Goal: Task Accomplishment & Management: Use online tool/utility

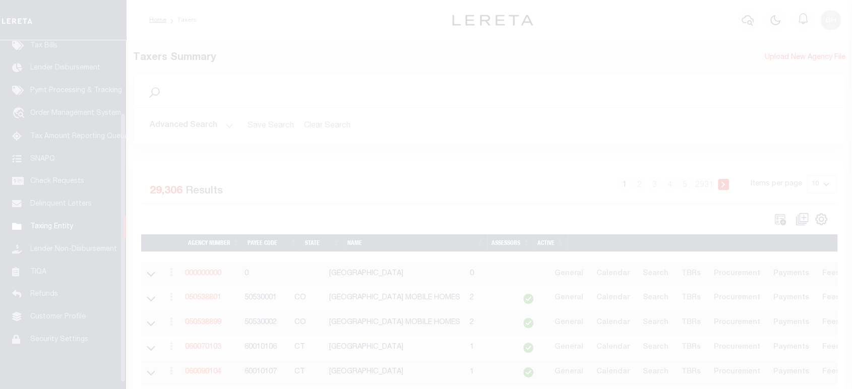
scroll to position [102, 0]
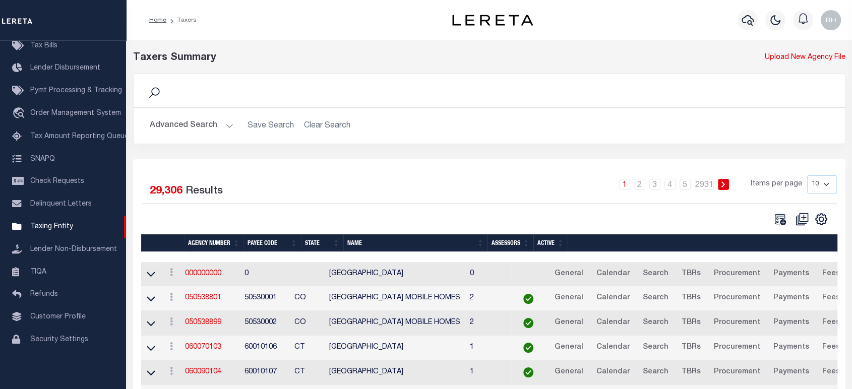
click at [190, 128] on button "Advanced Search" at bounding box center [192, 126] width 84 height 20
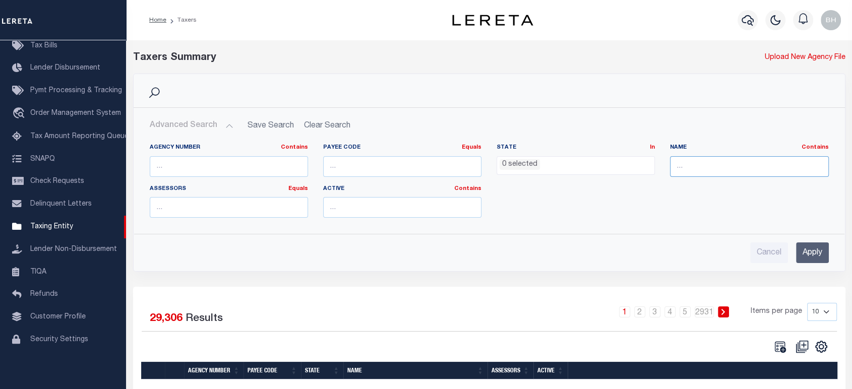
click at [706, 165] on input "text" at bounding box center [749, 166] width 158 height 21
paste input "[GEOGRAPHIC_DATA]"
type input "[GEOGRAPHIC_DATA]"
click at [823, 247] on input "Apply" at bounding box center [812, 252] width 33 height 21
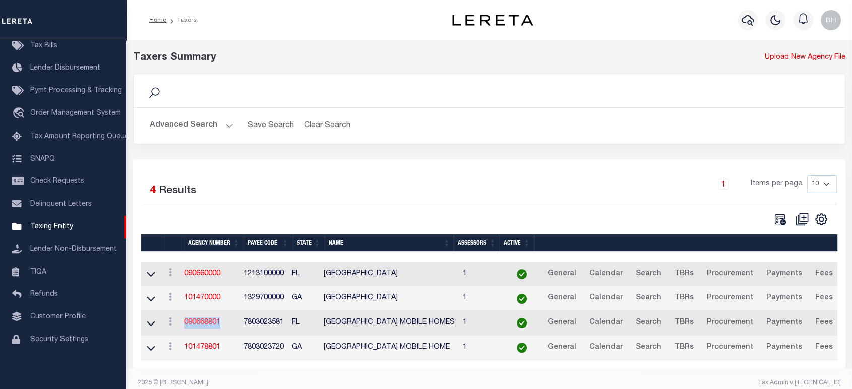
drag, startPoint x: 181, startPoint y: 323, endPoint x: 220, endPoint y: 324, distance: 38.8
click at [220, 324] on td "090668801" at bounding box center [209, 323] width 59 height 25
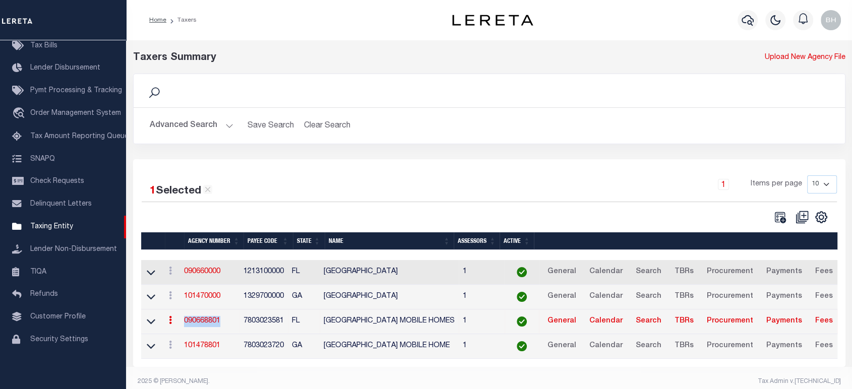
copy link "090668801"
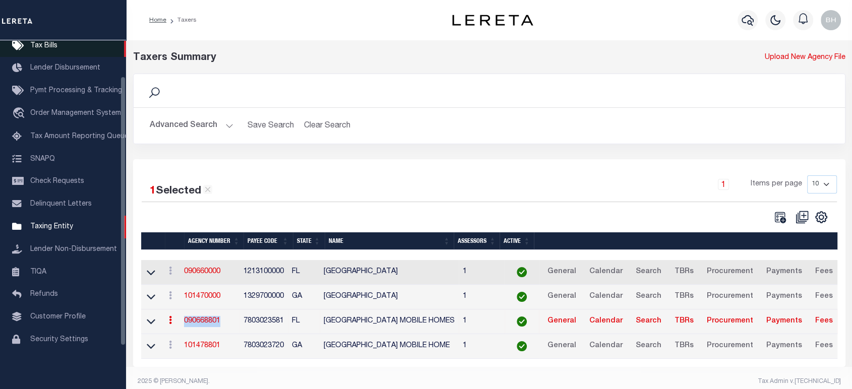
scroll to position [46, 0]
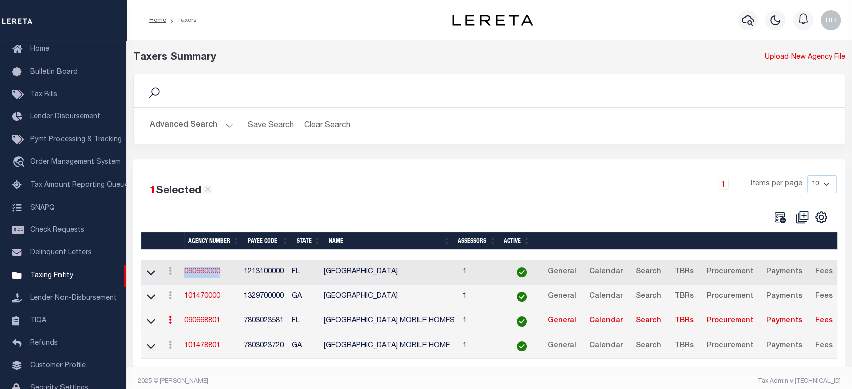
drag, startPoint x: 222, startPoint y: 271, endPoint x: 184, endPoint y: 274, distance: 37.4
click at [181, 273] on td "090660000" at bounding box center [209, 272] width 59 height 25
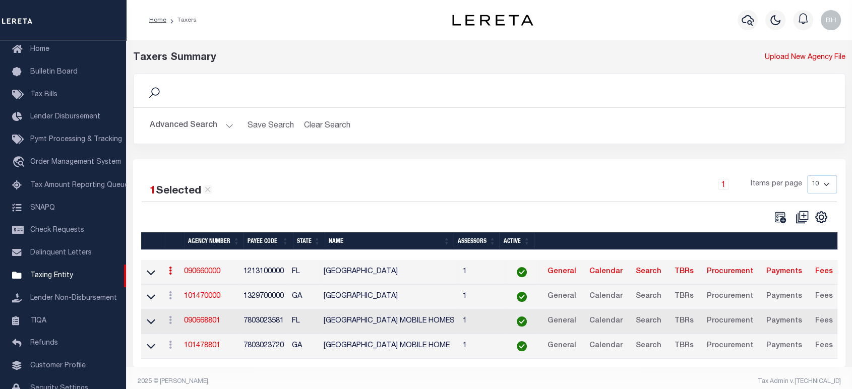
click at [257, 269] on td "1213100000" at bounding box center [263, 272] width 48 height 25
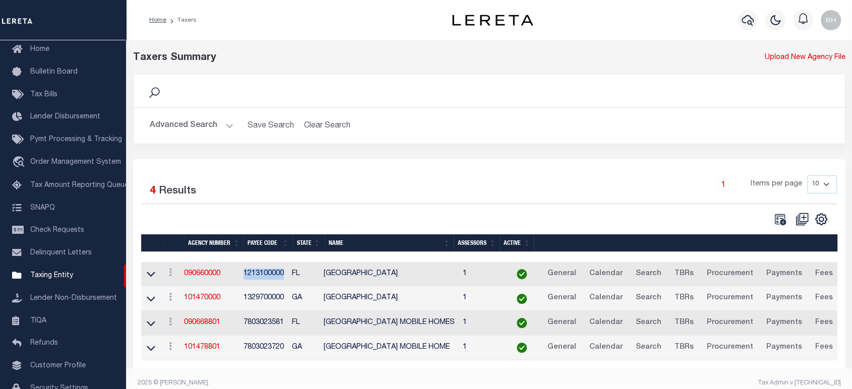
click at [257, 269] on td "1213100000" at bounding box center [263, 274] width 48 height 25
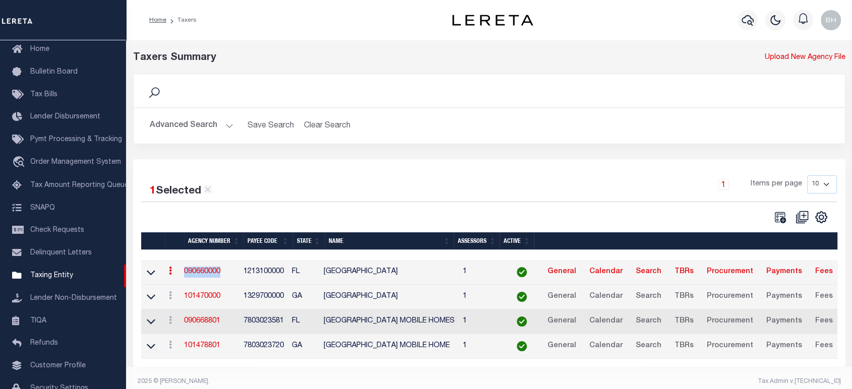
drag, startPoint x: 225, startPoint y: 271, endPoint x: 186, endPoint y: 272, distance: 39.3
click at [185, 272] on td "090660000" at bounding box center [209, 272] width 59 height 25
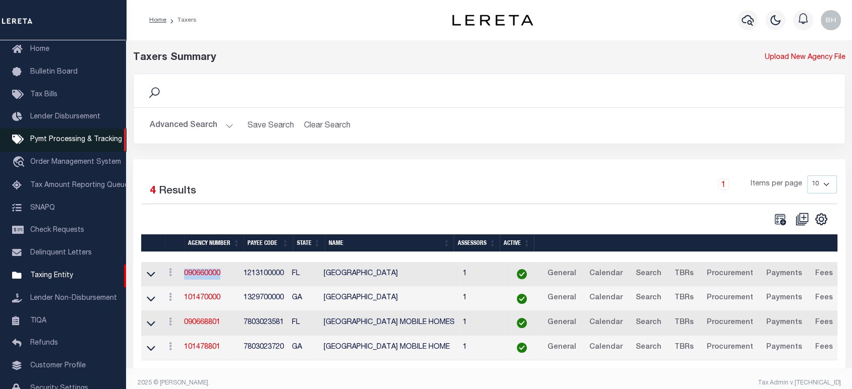
copy link "090660000"
click at [69, 140] on span "Pymt Processing & Tracking" at bounding box center [76, 139] width 92 height 7
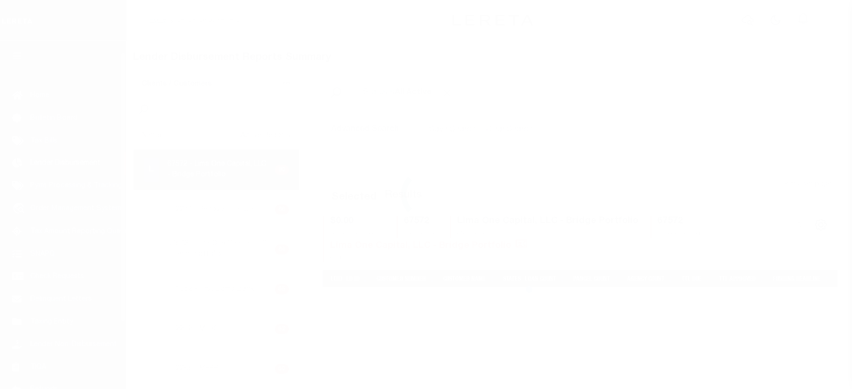
scroll to position [18, 0]
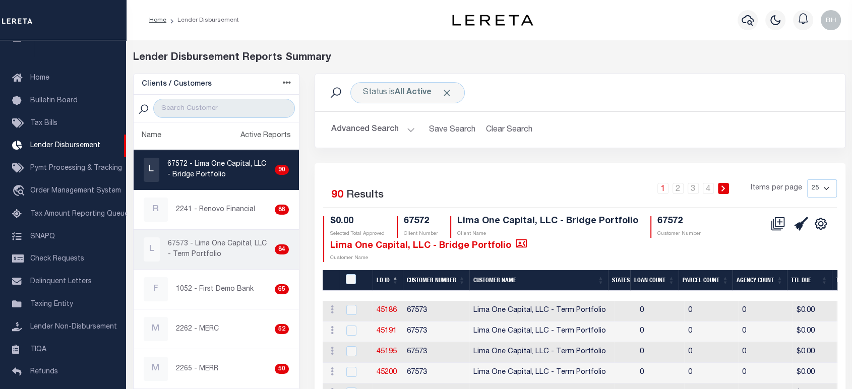
drag, startPoint x: 214, startPoint y: 214, endPoint x: 272, endPoint y: 232, distance: 61.4
click at [214, 214] on p "2241 - Renovo Financial" at bounding box center [215, 210] width 79 height 11
checkbox input "true"
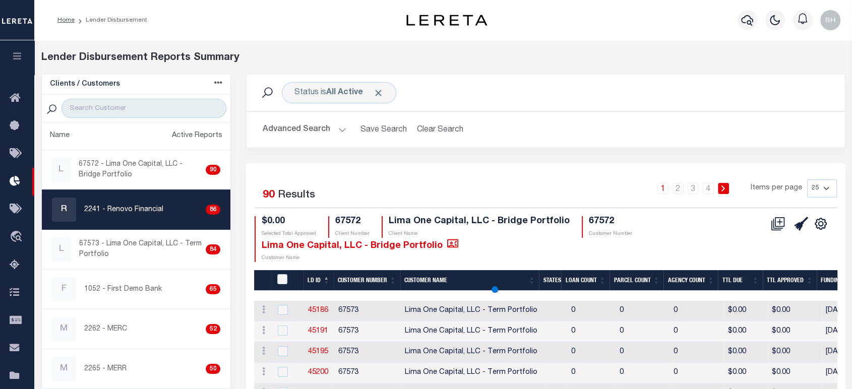
select select
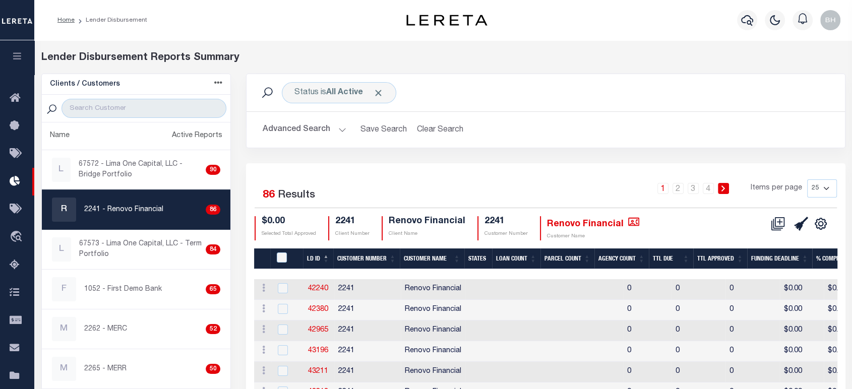
click at [282, 132] on button "Advanced Search" at bounding box center [305, 130] width 84 height 20
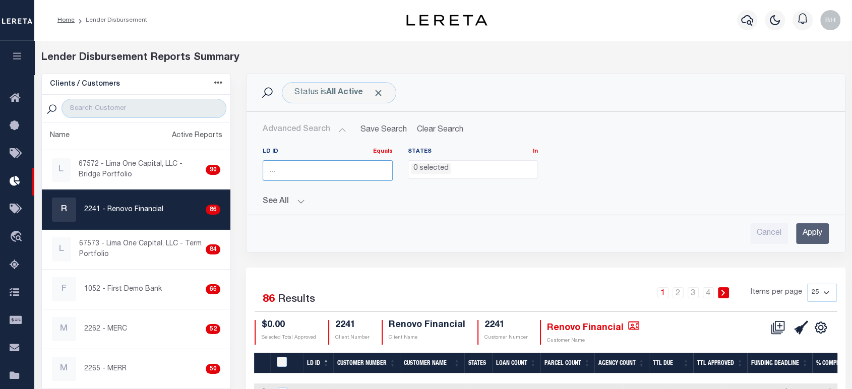
click at [290, 176] on input "number" at bounding box center [328, 170] width 130 height 21
type input "45679"
click at [817, 241] on input "Apply" at bounding box center [812, 233] width 33 height 21
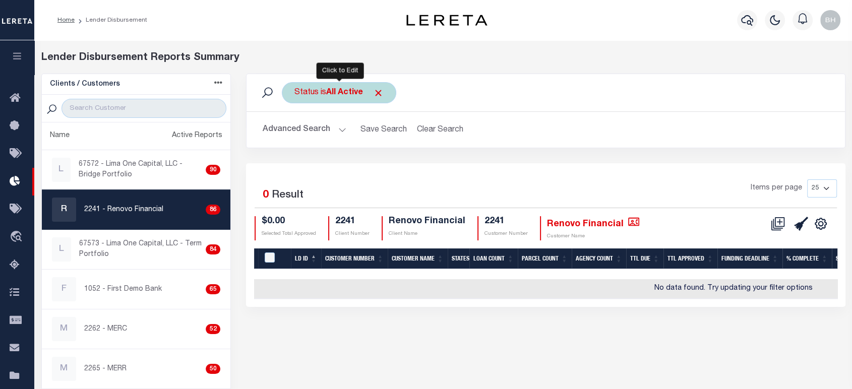
click at [315, 98] on div "Status is All Active" at bounding box center [339, 92] width 114 height 21
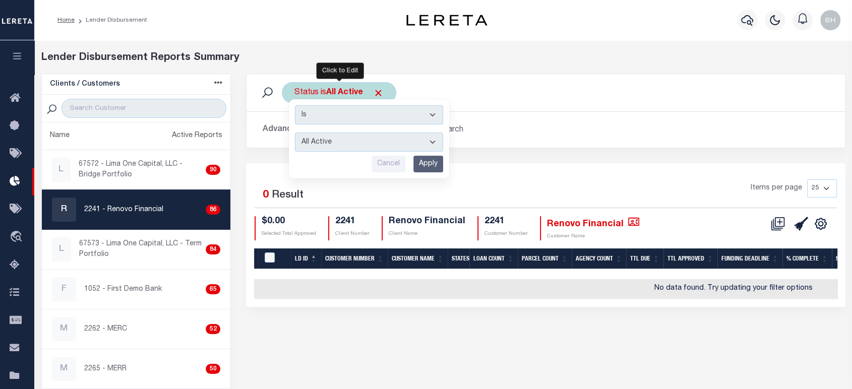
click at [324, 149] on select "All Active Approval In Progress Batching In Progress Complete Do Not Pay Escrow…" at bounding box center [369, 142] width 148 height 19
click at [325, 146] on select "All Active Approval In Progress Batching In Progress Complete Do Not Pay Escrow…" at bounding box center [369, 142] width 148 height 19
click at [295, 133] on select "All Active Approval In Progress Batching In Progress Complete Do Not Pay Escrow…" at bounding box center [369, 142] width 148 height 19
click at [331, 154] on div "Is Contains All Active Approval In Progress Batching In Progress Complete Do No…" at bounding box center [369, 138] width 160 height 79
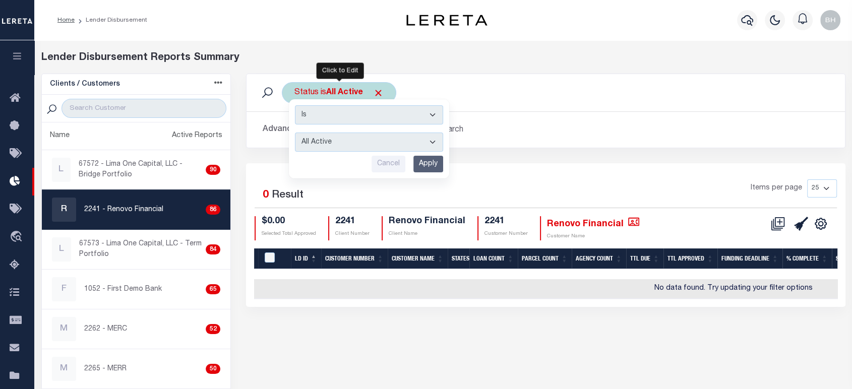
click at [332, 138] on select "All Active Approval In Progress Batching In Progress Complete Do Not Pay Escrow…" at bounding box center [369, 142] width 148 height 19
select select "REC"
click at [295, 133] on select "All Active Approval In Progress Batching In Progress Complete Do Not Pay Escrow…" at bounding box center [369, 142] width 148 height 19
click at [440, 163] on input "Apply" at bounding box center [428, 164] width 30 height 17
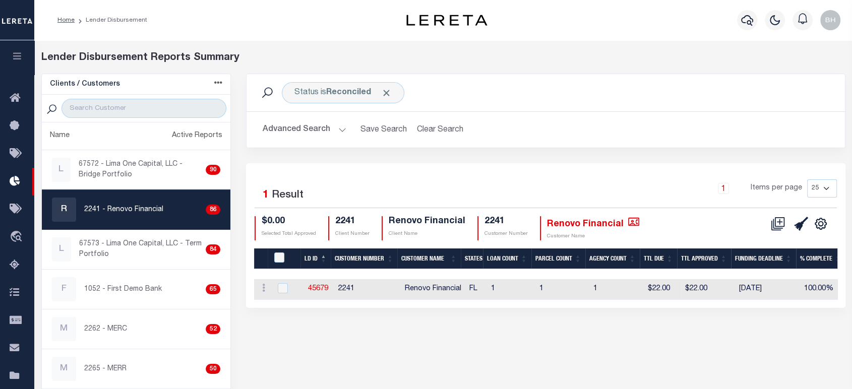
click at [311, 135] on button "Advanced Search" at bounding box center [305, 130] width 84 height 20
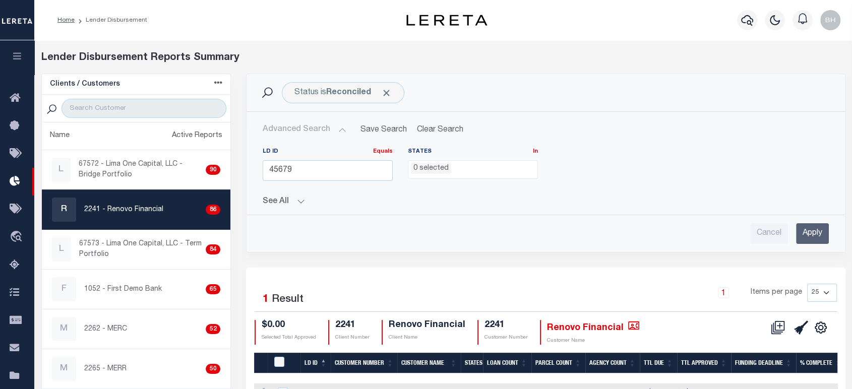
click at [338, 123] on button "Advanced Search" at bounding box center [305, 130] width 84 height 20
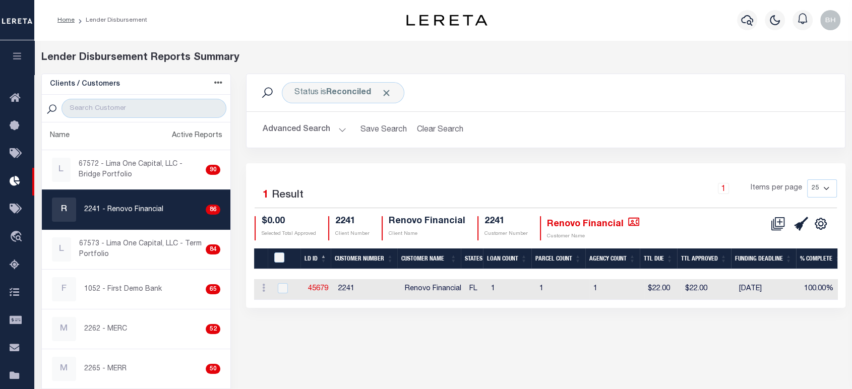
click at [333, 337] on div "Status is Reconciled Search Advanced Search Save Search Clear Search LDBatchesG…" at bounding box center [545, 290] width 614 height 432
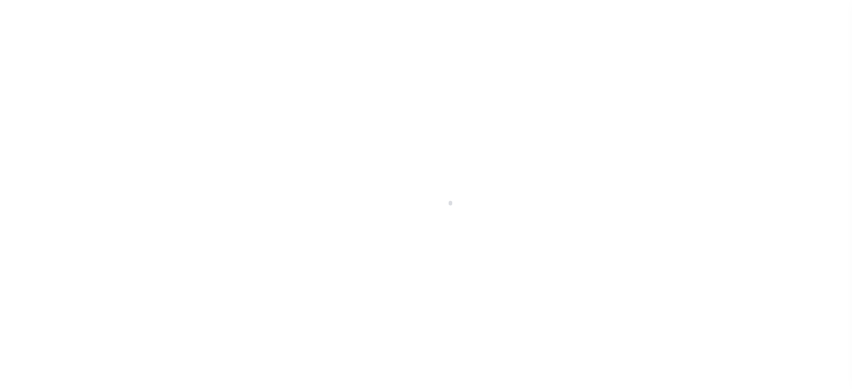
scroll to position [18, 0]
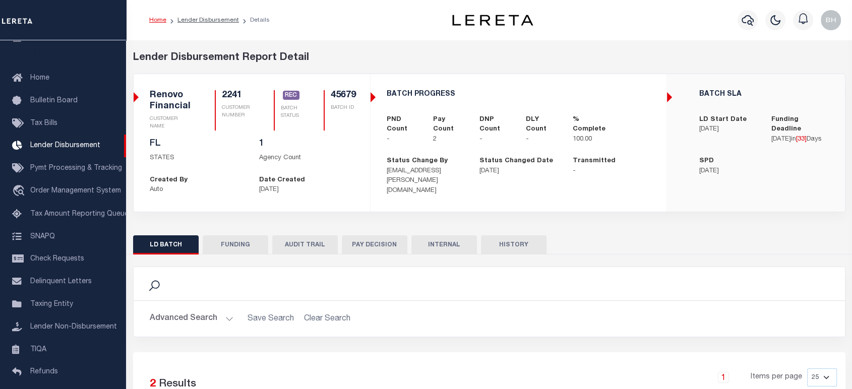
click at [233, 238] on button "FUNDING" at bounding box center [236, 244] width 66 height 19
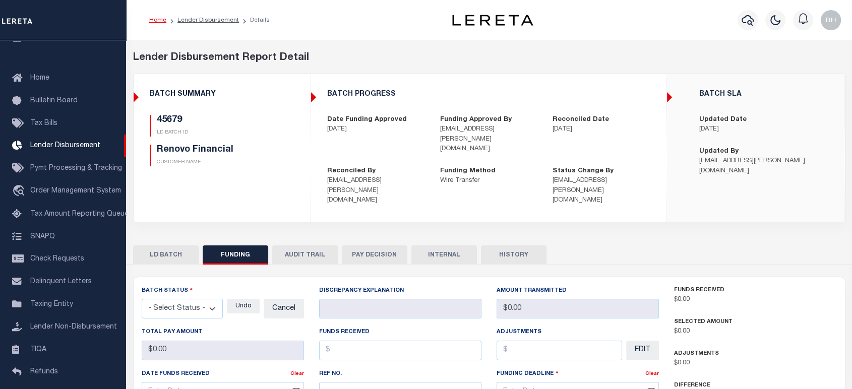
type input "$22"
type input "$0"
type input "10/20/2025"
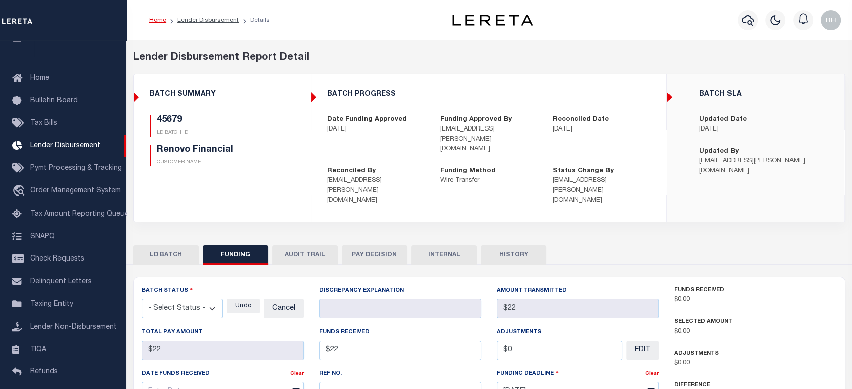
select select "100"
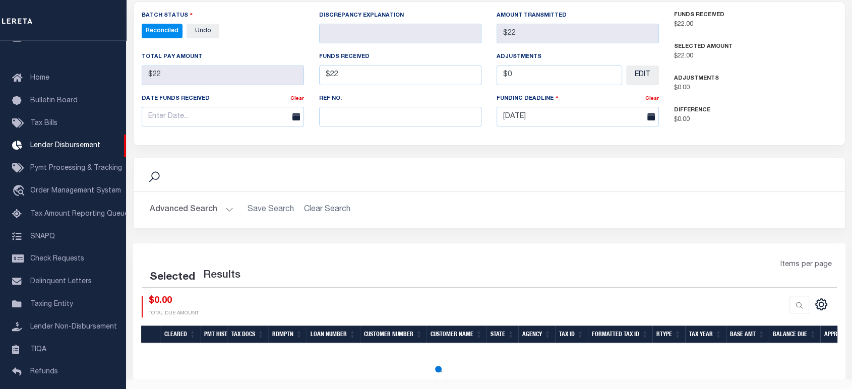
select select "100"
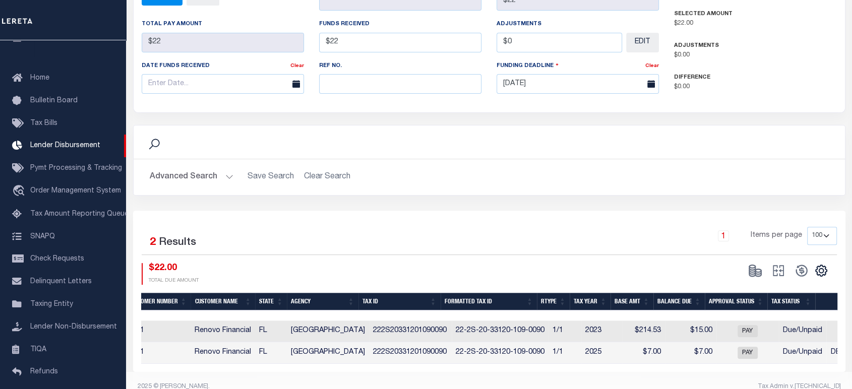
scroll to position [0, 0]
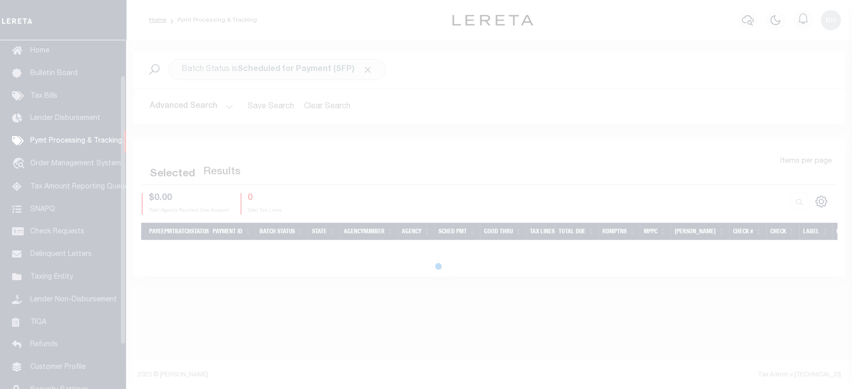
scroll to position [46, 0]
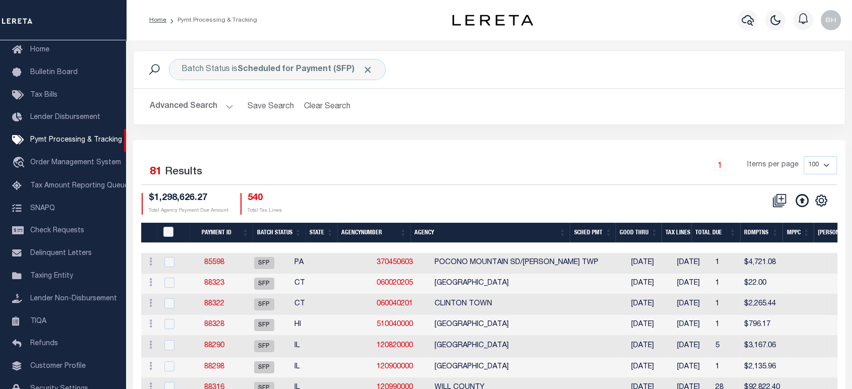
click at [194, 106] on button "Advanced Search" at bounding box center [192, 107] width 84 height 20
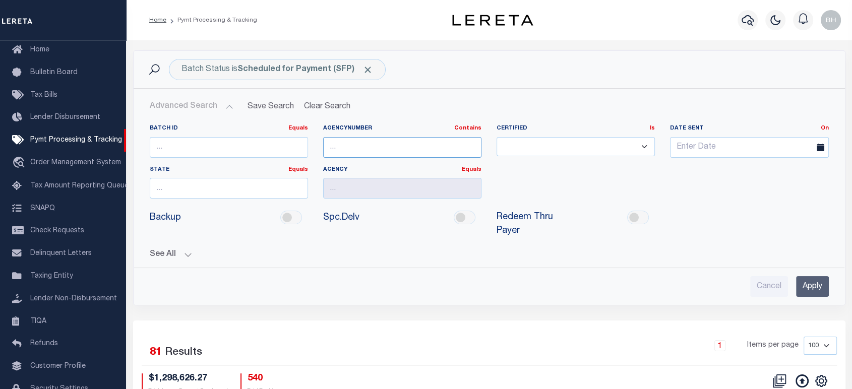
click at [431, 152] on input "text" at bounding box center [402, 147] width 158 height 21
paste input "090660000"
type input "090660000"
click at [805, 282] on input "Apply" at bounding box center [812, 286] width 33 height 21
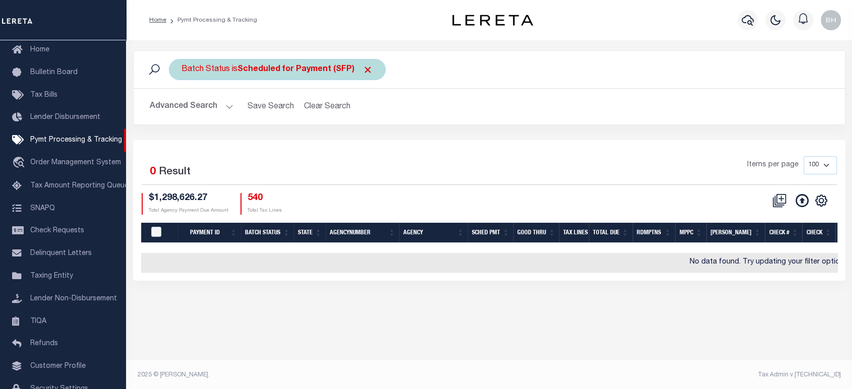
click at [365, 69] on span "Click to Remove" at bounding box center [367, 70] width 11 height 11
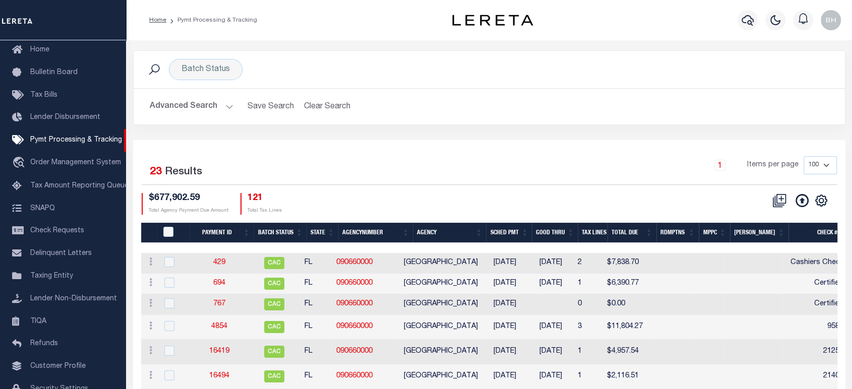
drag, startPoint x: 64, startPoint y: 288, endPoint x: 220, endPoint y: 55, distance: 280.3
click at [64, 288] on link "Taxing Entity" at bounding box center [63, 276] width 126 height 23
click at [197, 106] on button "Advanced Search" at bounding box center [192, 107] width 84 height 20
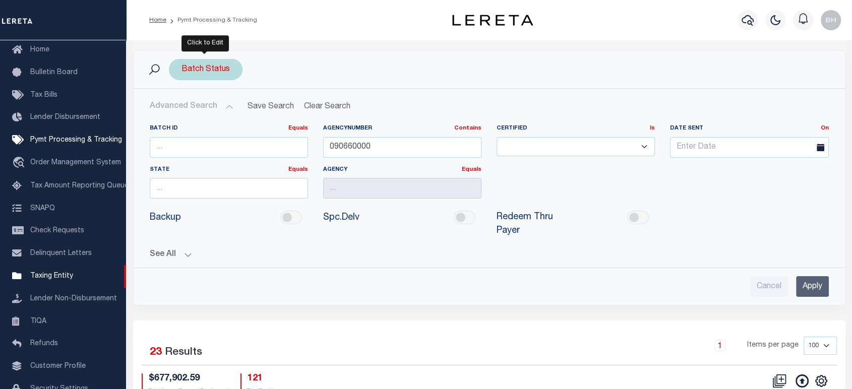
click at [208, 68] on div "Batch Status" at bounding box center [206, 69] width 74 height 21
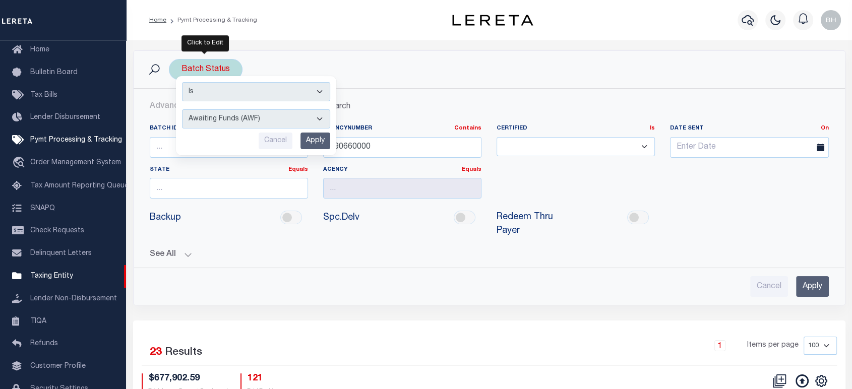
click at [211, 125] on select "Awaiting Funds (AWF) Cleared and Complete (CAC) New Check Needed (NCN) Payment …" at bounding box center [256, 118] width 148 height 19
click at [329, 73] on div "Batch Status Is Contains Awaiting Funds (AWF) Cleared and Complete (CAC) New Ch…" at bounding box center [489, 69] width 695 height 21
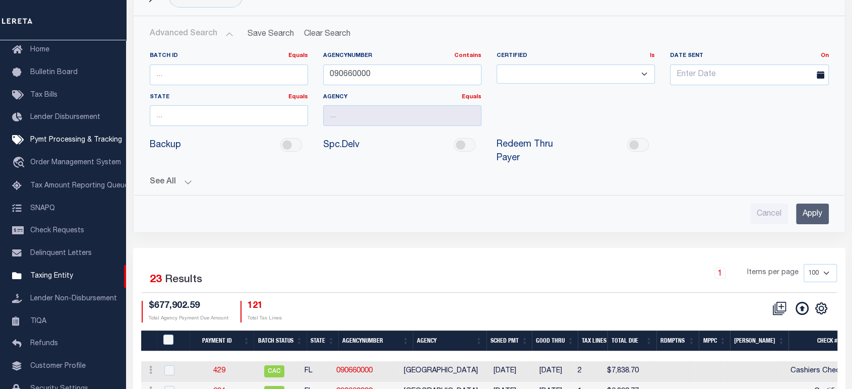
scroll to position [0, 0]
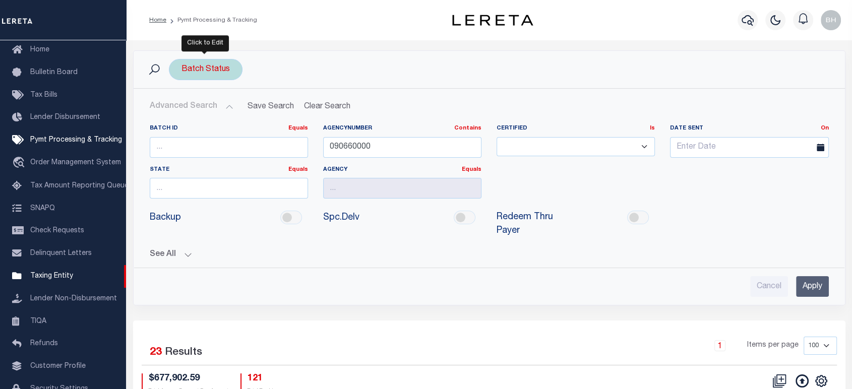
click at [197, 76] on div "Batch Status Is Contains Awaiting Funds (AWF) Cleared and Complete (CAC) New Ch…" at bounding box center [206, 69] width 74 height 21
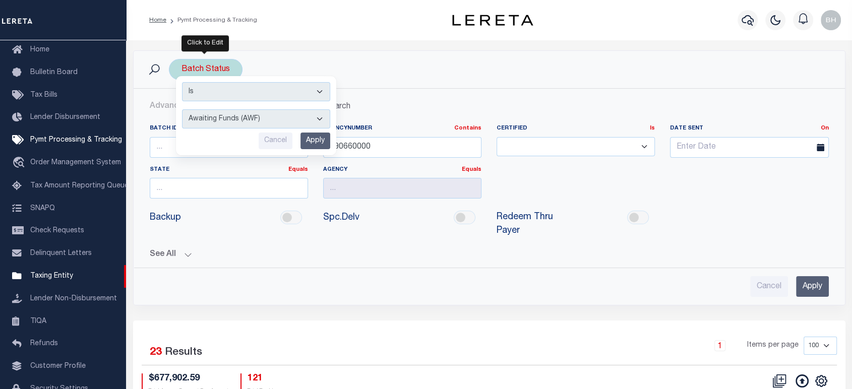
click at [208, 120] on select "Awaiting Funds (AWF) Cleared and Complete (CAC) New Check Needed (NCN) Payment …" at bounding box center [256, 118] width 148 height 19
click at [440, 289] on div "Cancel Apply" at bounding box center [489, 286] width 679 height 21
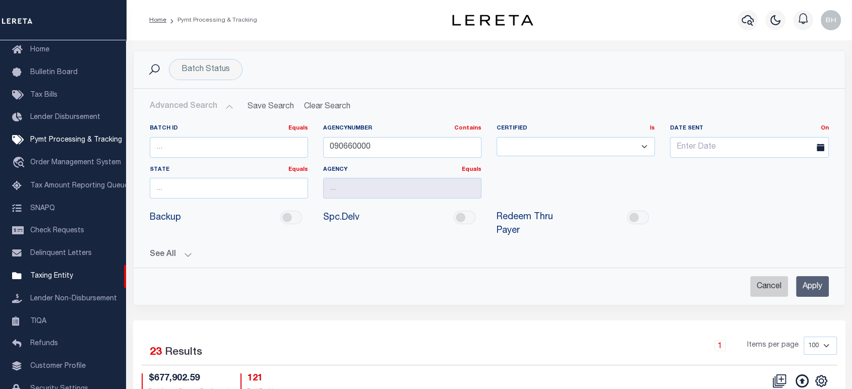
click at [769, 289] on input "Cancel" at bounding box center [769, 286] width 38 height 21
checkbox input "true"
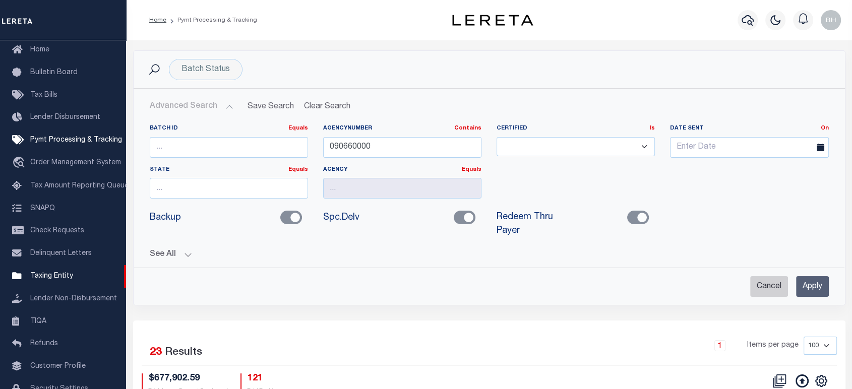
checkbox input "true"
checkbox input "false"
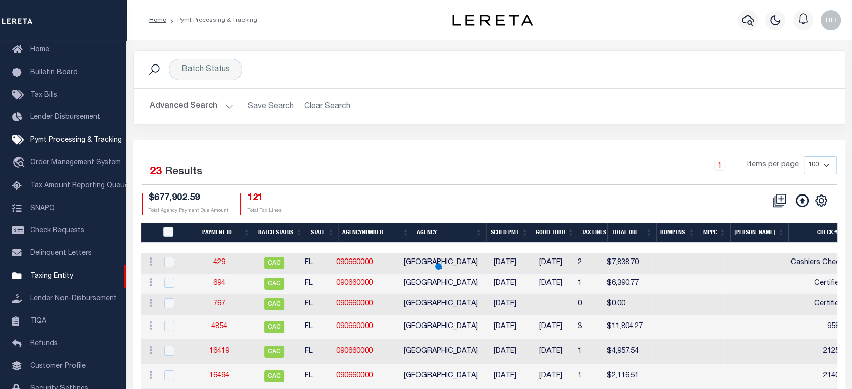
click at [200, 104] on button "Advanced Search" at bounding box center [192, 107] width 84 height 20
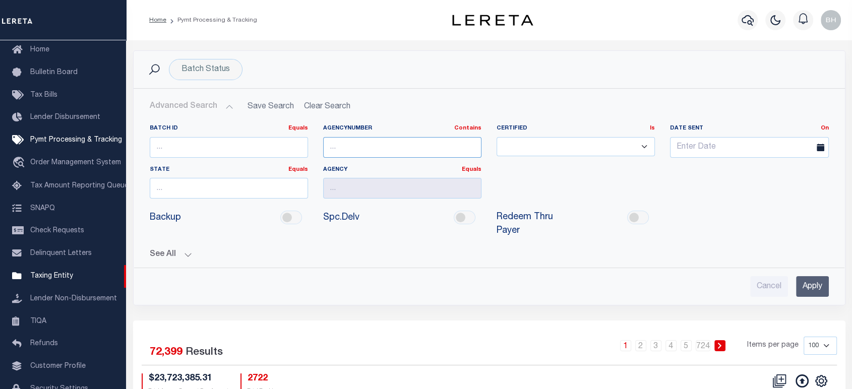
click at [355, 151] on input "text" at bounding box center [402, 147] width 158 height 21
paste input "1213100000"
drag, startPoint x: 403, startPoint y: 148, endPoint x: 289, endPoint y: 144, distance: 114.5
click at [289, 144] on div "Batch ID Equals Equals Is Not Equal To Is Greater Than Is Less Than AgencyNumbe…" at bounding box center [489, 166] width 694 height 82
paste input "09066"
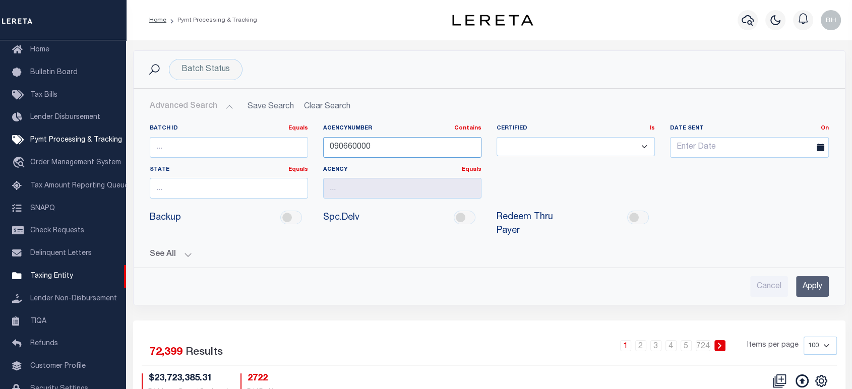
drag, startPoint x: 345, startPoint y: 146, endPoint x: 351, endPoint y: 189, distance: 43.2
click at [346, 149] on input "090660000" at bounding box center [402, 147] width 158 height 21
type input "090660000"
click at [815, 277] on input "Apply" at bounding box center [812, 286] width 33 height 21
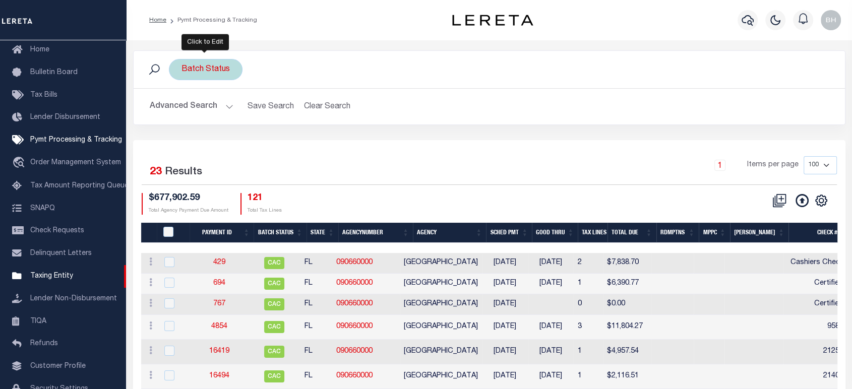
click at [196, 65] on div "Batch Status Is Contains Awaiting Funds (AWF) Cleared and Complete (CAC) New Ch…" at bounding box center [206, 69] width 74 height 21
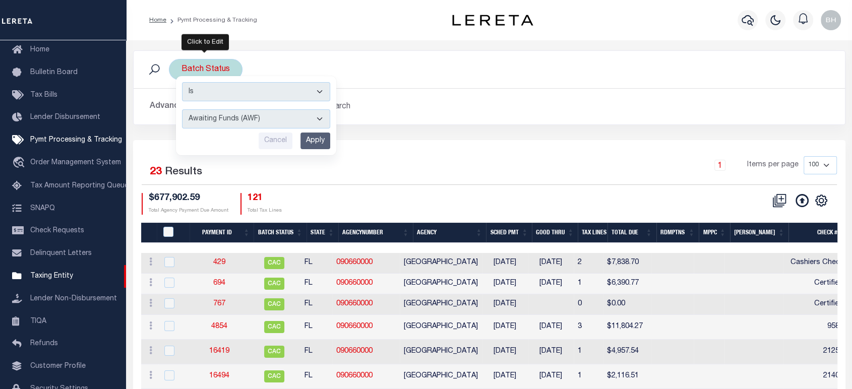
click at [212, 123] on select "Awaiting Funds (AWF) Cleared and Complete (CAC) New Check Needed (NCN) Payment …" at bounding box center [256, 118] width 148 height 19
select select "SFP"
click at [182, 109] on select "Awaiting Funds (AWF) Cleared and Complete (CAC) New Check Needed (NCN) Payment …" at bounding box center [256, 118] width 148 height 19
drag, startPoint x: 320, startPoint y: 144, endPoint x: 335, endPoint y: 157, distance: 19.3
click at [321, 149] on div "Is Contains Awaiting Funds (AWF) Cleared and Complete (CAC) New Check Needed (N…" at bounding box center [256, 115] width 160 height 79
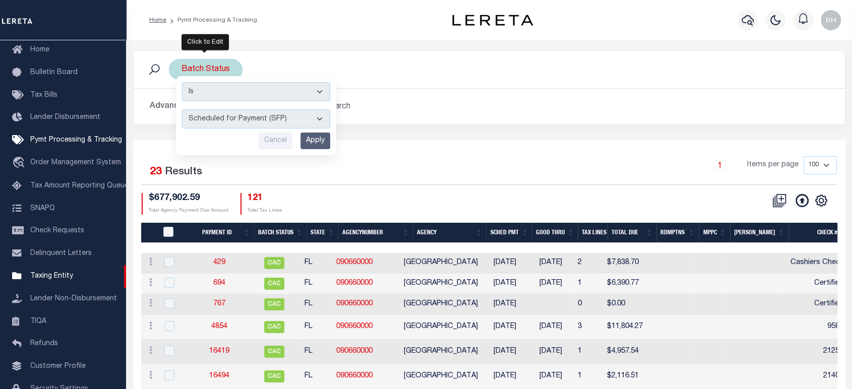
click at [309, 144] on input "Apply" at bounding box center [315, 141] width 30 height 17
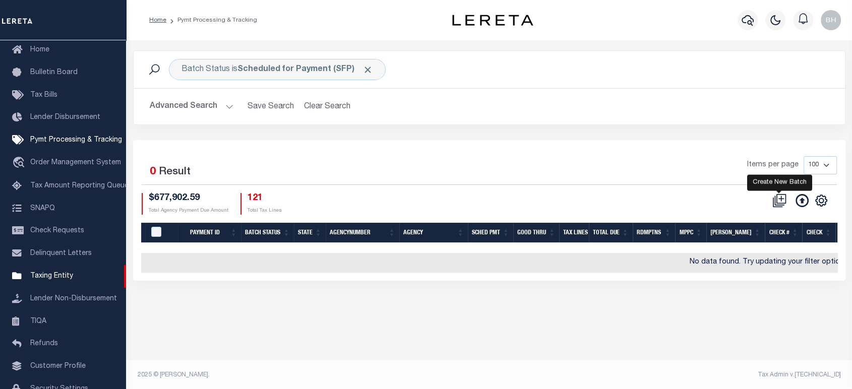
drag, startPoint x: 779, startPoint y: 197, endPoint x: 711, endPoint y: 180, distance: 70.5
click at [779, 197] on icon at bounding box center [779, 201] width 14 height 14
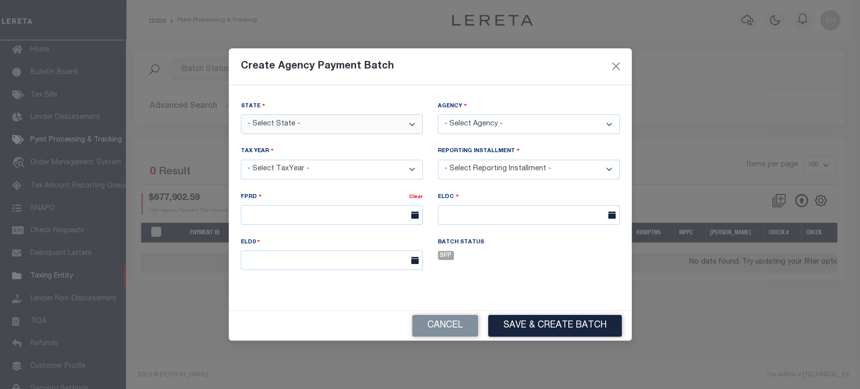
click at [310, 115] on select "- Select State - AK AL AR AZ CA CO CT DC DE FL GA GU HI IA ID IL IN KS KY LA MA…" at bounding box center [332, 124] width 182 height 20
select select "FL"
click at [241, 114] on select "- Select State - AK AL AR AZ CA CO CT DC DE FL GA GU HI IA ID IL IN KS KY LA MA…" at bounding box center [332, 124] width 182 height 20
click at [482, 122] on select "- Select Agency - ALACHUA COUNTY - County ALACHUA COUNTY MOBILE HOMES - Interim…" at bounding box center [529, 124] width 182 height 20
select select "1213100000"
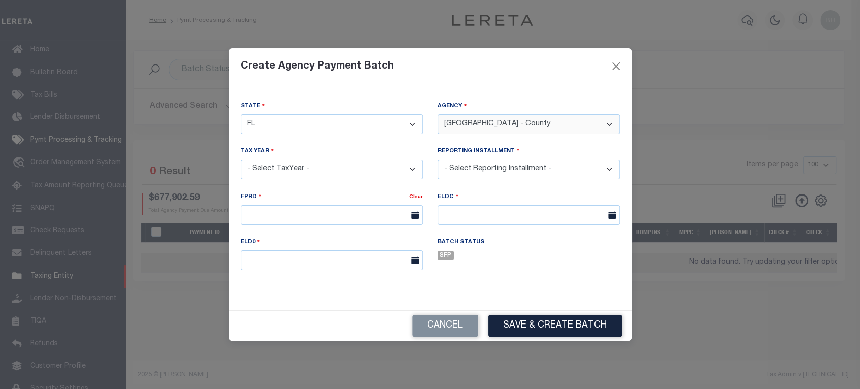
click at [438, 114] on select "- Select Agency - ALACHUA COUNTY - County ALACHUA COUNTY MOBILE HOMES - Interim…" at bounding box center [529, 124] width 182 height 20
drag, startPoint x: 285, startPoint y: 165, endPoint x: 313, endPoint y: 188, distance: 35.8
click at [285, 165] on select "- Select TaxYear - 2026 2025 2024 2023 2022 2021 2020 2019 2018 2017 2016 2015 …" at bounding box center [332, 170] width 182 height 20
select select "2025"
click at [241, 160] on select "- Select TaxYear - 2026 2025 2024 2023 2022 2021 2020 2019 2018 2017 2016 2015 …" at bounding box center [332, 170] width 182 height 20
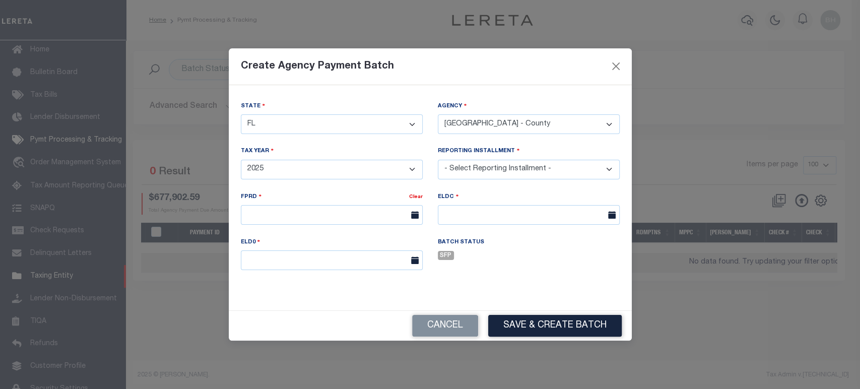
click at [484, 171] on select "- Select Reporting Installment - 1/1" at bounding box center [529, 170] width 182 height 20
select select "1/1"
click at [438, 160] on select "- Select Reporting Installment - 1/1" at bounding box center [529, 170] width 182 height 20
type input "11/18/2025"
type input "11/28/2025"
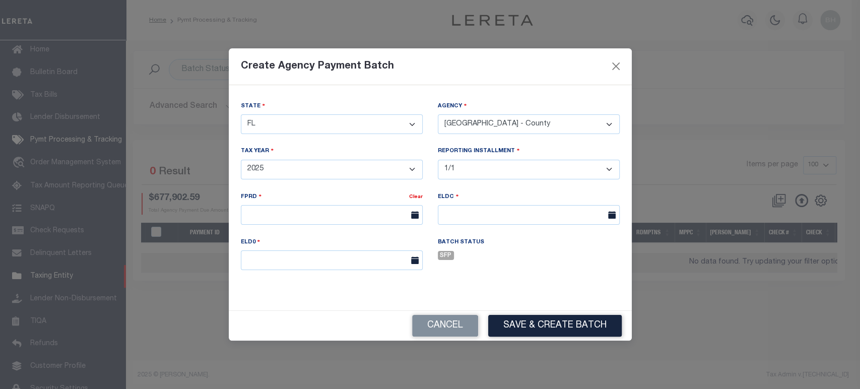
type input "03/31/2026"
click at [532, 324] on button "Save & Create Batch" at bounding box center [555, 326] width 134 height 22
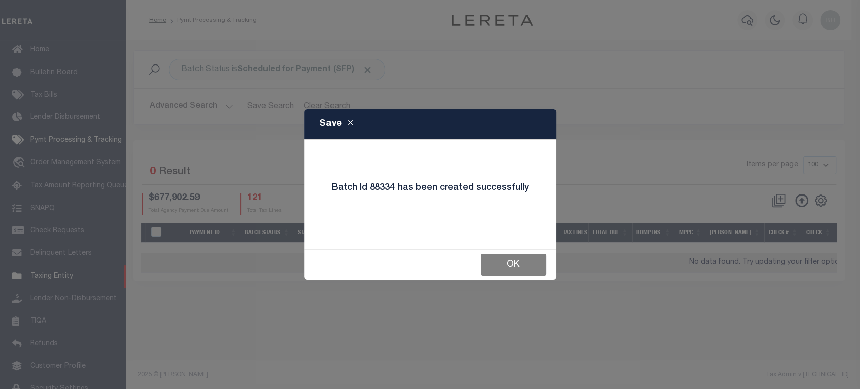
click at [489, 266] on button "OK" at bounding box center [514, 265] width 66 height 22
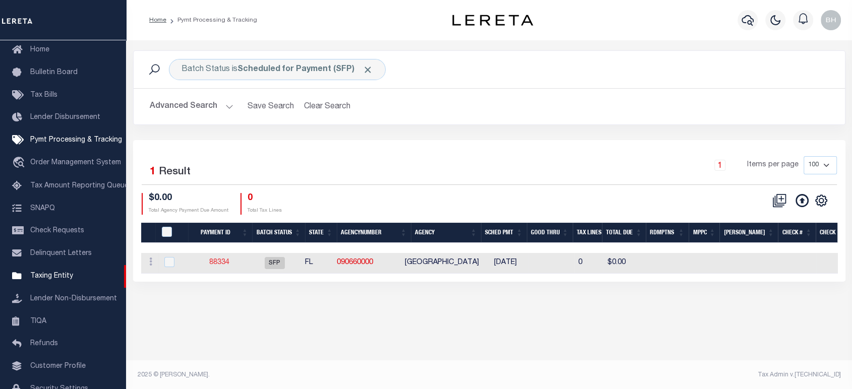
click at [229, 262] on link "88334" at bounding box center [219, 262] width 20 height 7
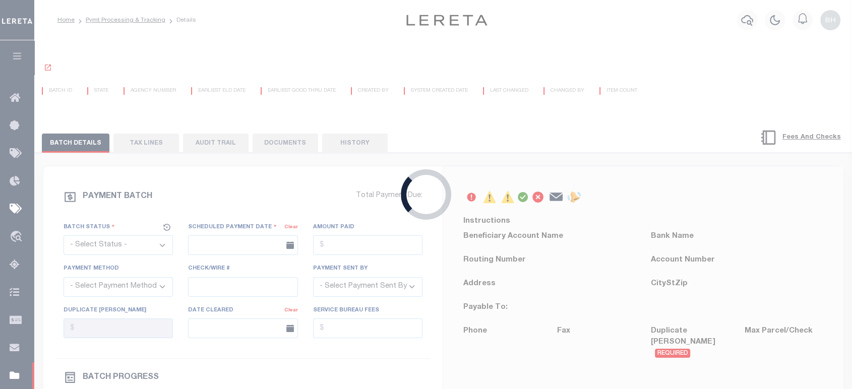
select select "SFP"
type input "11/18/2025"
select select
type input "1"
radio input "true"
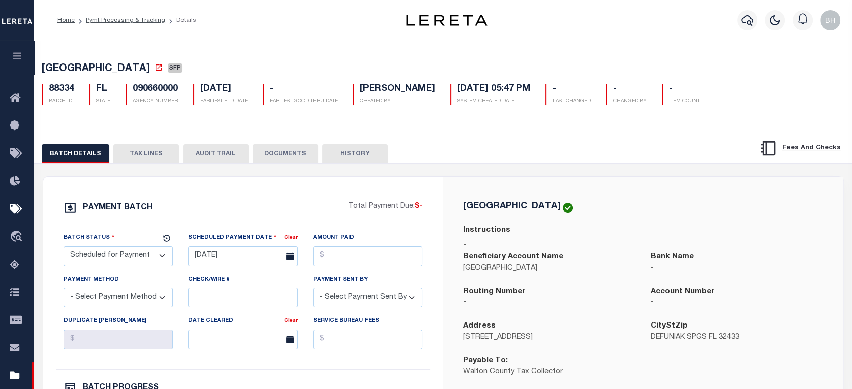
click at [134, 158] on button "TAX LINES" at bounding box center [146, 153] width 66 height 19
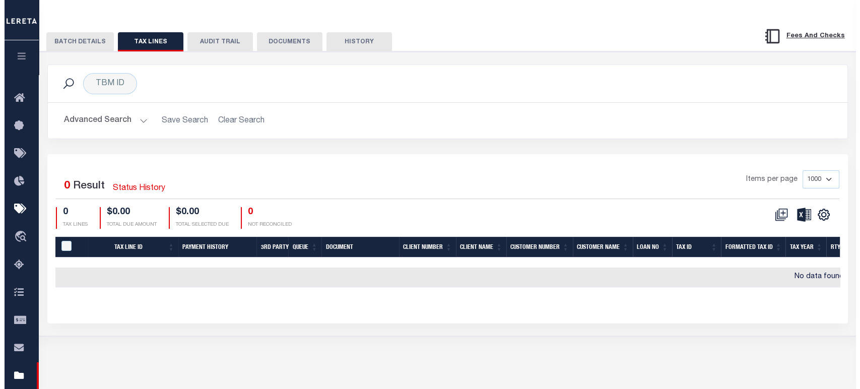
scroll to position [145, 0]
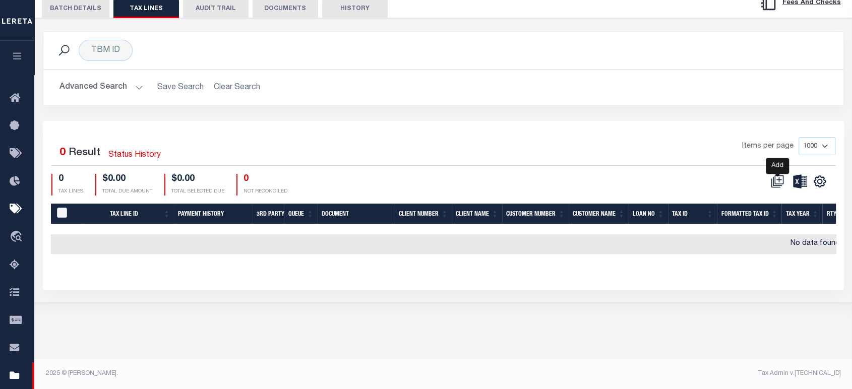
click at [776, 185] on icon at bounding box center [777, 181] width 13 height 13
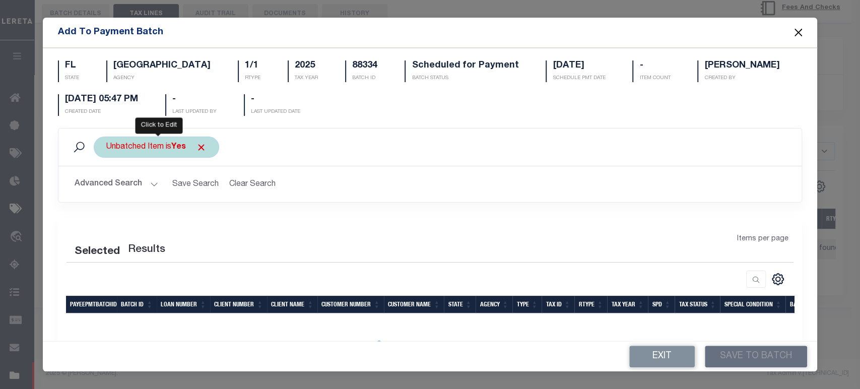
click at [137, 148] on div "Unbatched Item is Yes" at bounding box center [157, 147] width 126 height 21
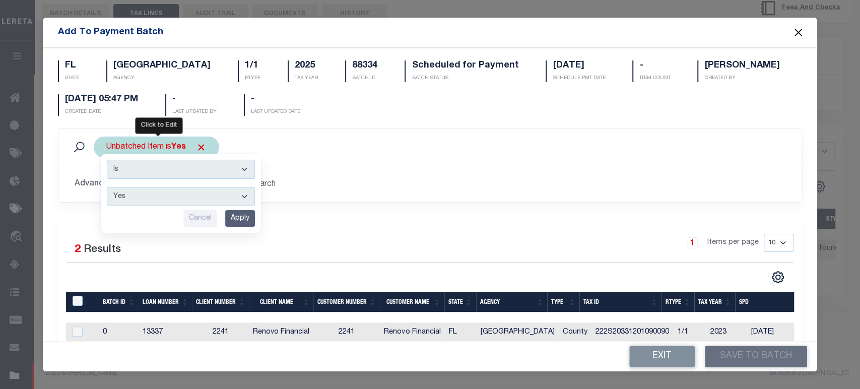
click at [246, 217] on input "Apply" at bounding box center [240, 218] width 30 height 17
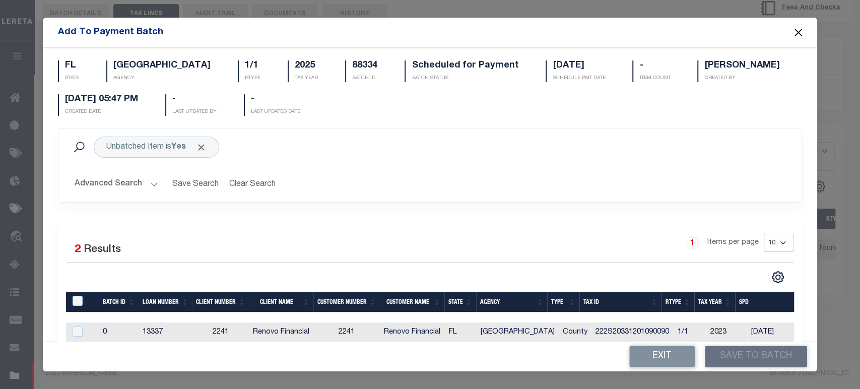
scroll to position [80, 0]
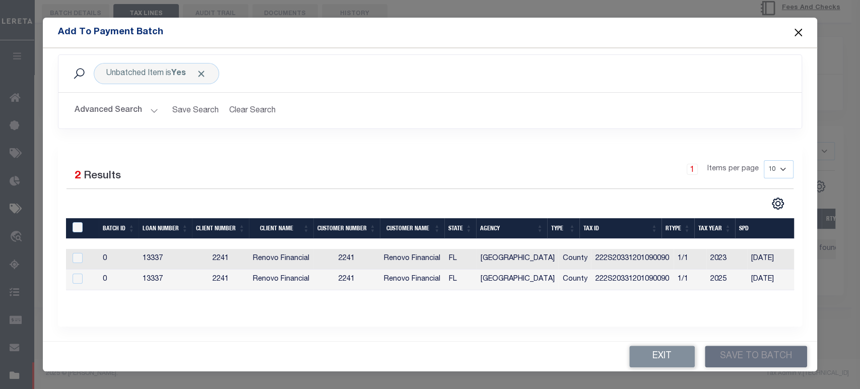
click at [625, 303] on div at bounding box center [430, 304] width 728 height 4
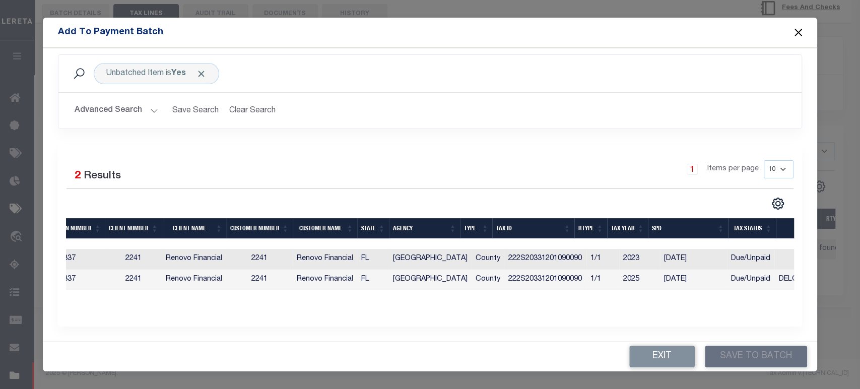
scroll to position [0, 0]
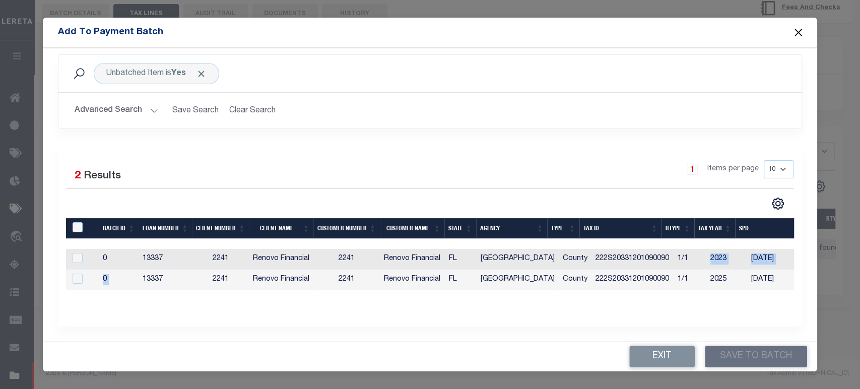
drag, startPoint x: 141, startPoint y: 283, endPoint x: 700, endPoint y: 248, distance: 559.6
click at [699, 249] on tbody "0 13337 2241 Renovo Financial 2241 Renovo Financial FL WALTON COUNTY County 222…" at bounding box center [666, 269] width 1201 height 41
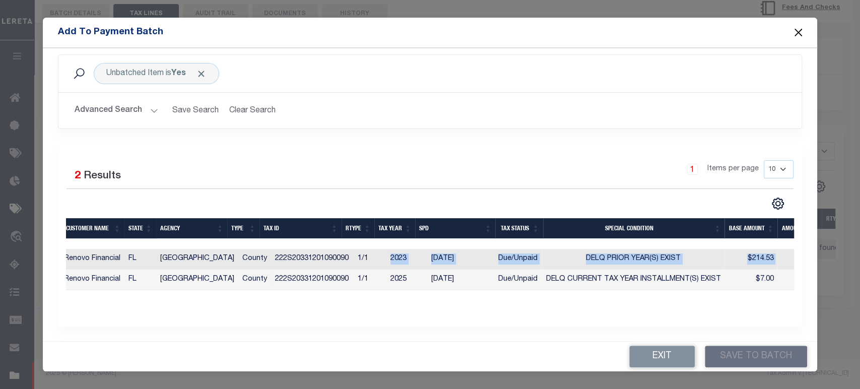
scroll to position [0, 480]
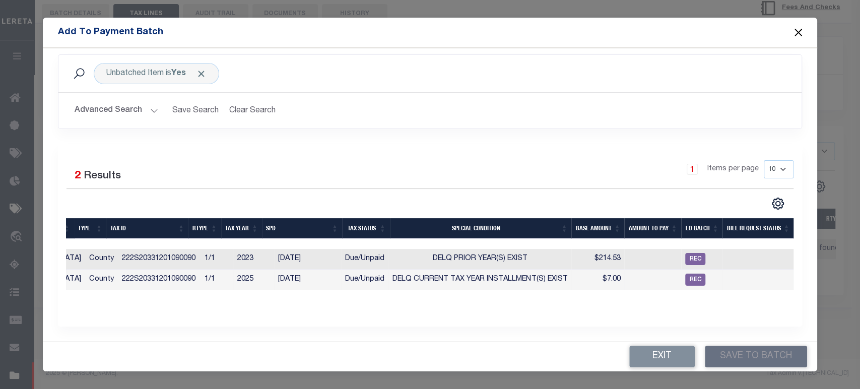
click at [727, 270] on td at bounding box center [758, 280] width 71 height 21
checkbox input "true"
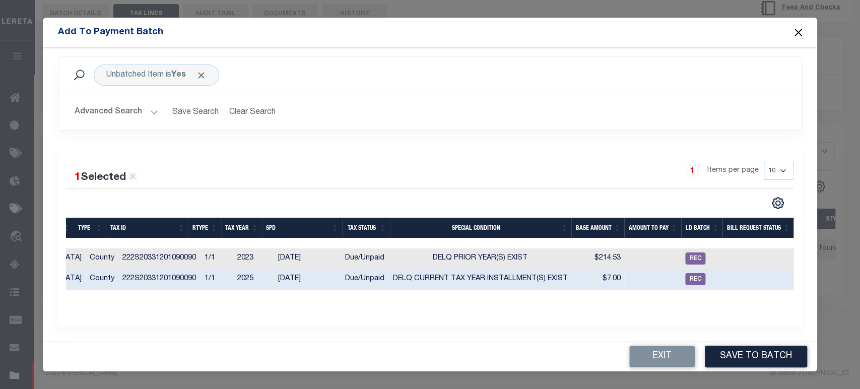
scroll to position [78, 0]
click at [728, 254] on td at bounding box center [758, 259] width 71 height 21
checkbox input "true"
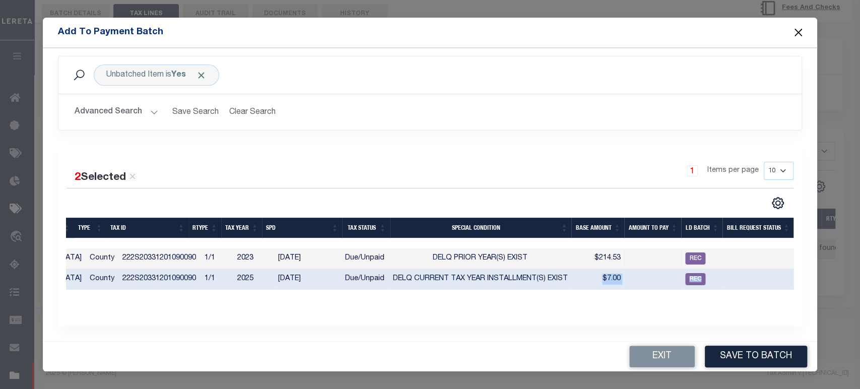
drag, startPoint x: 581, startPoint y: 281, endPoint x: 488, endPoint y: 297, distance: 93.6
click at [488, 297] on div "Batch ID Loan Number Client Number Client Name Customer Number Customer Name St…" at bounding box center [430, 262] width 728 height 88
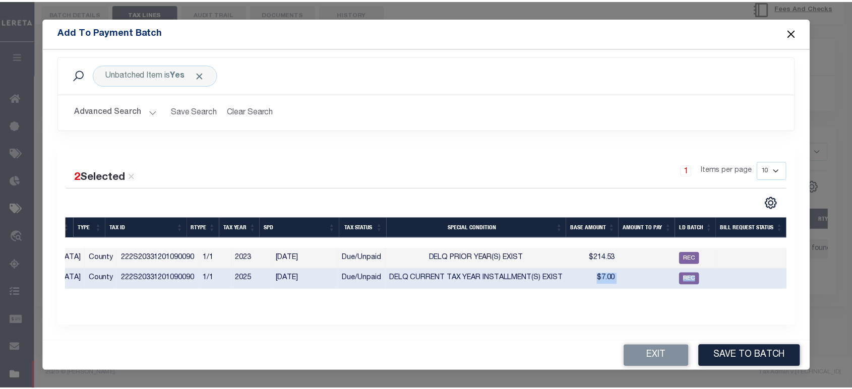
scroll to position [0, 0]
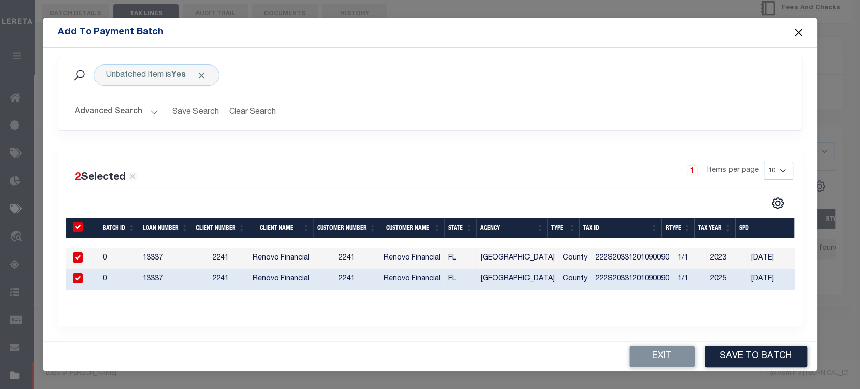
click at [799, 35] on button "Close" at bounding box center [798, 32] width 13 height 13
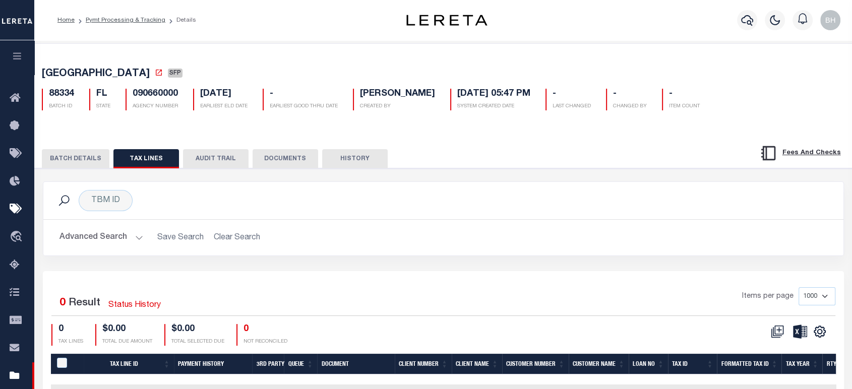
click at [64, 96] on h5 "88334" at bounding box center [61, 94] width 25 height 11
copy h5 "88334"
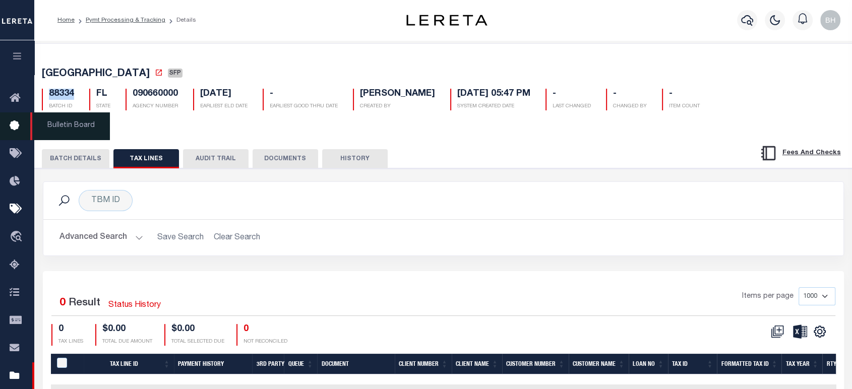
drag, startPoint x: 23, startPoint y: 55, endPoint x: 30, endPoint y: 75, distance: 21.4
click at [23, 55] on button "button" at bounding box center [17, 57] width 34 height 34
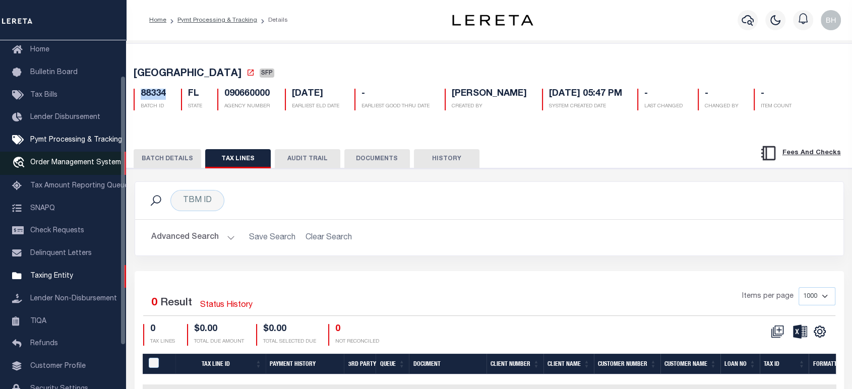
click at [77, 164] on span "Order Management System" at bounding box center [75, 162] width 91 height 7
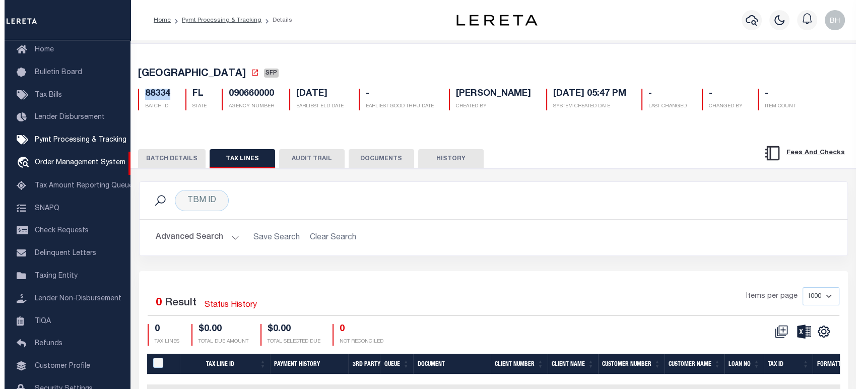
scroll to position [107, 0]
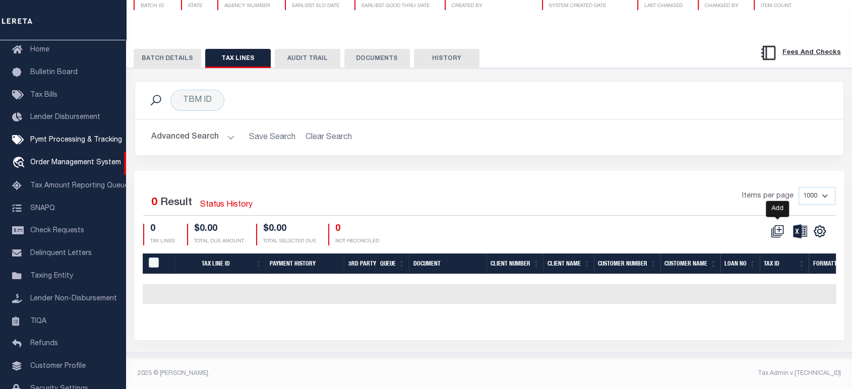
click at [772, 226] on icon at bounding box center [777, 231] width 13 height 13
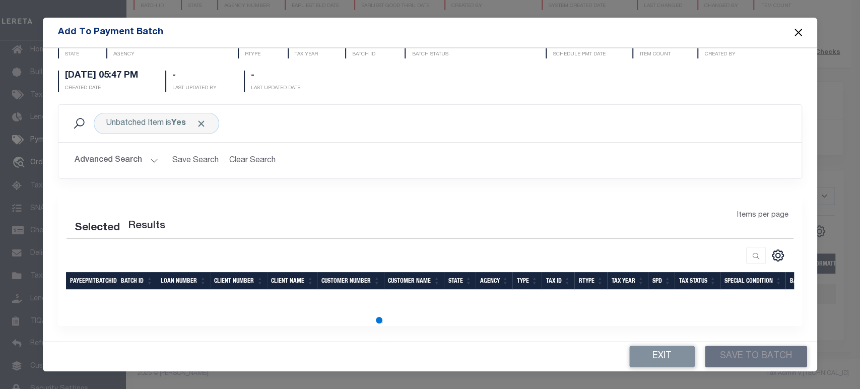
scroll to position [0, 0]
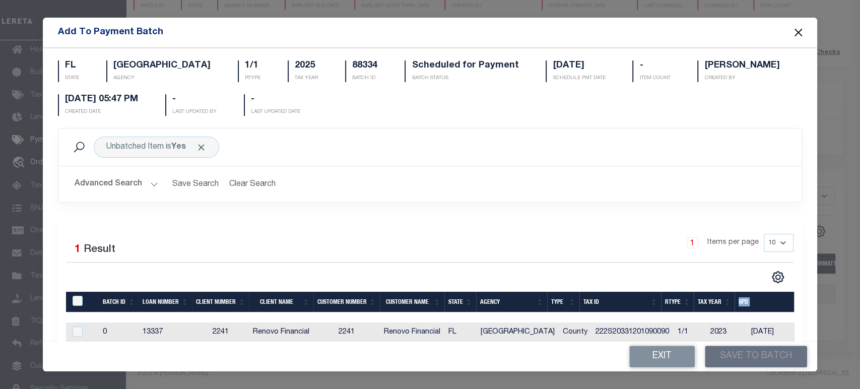
drag, startPoint x: 463, startPoint y: 316, endPoint x: 718, endPoint y: 297, distance: 255.7
click at [737, 296] on div "Batch ID Loan Number Client Number Client Name Customer Number Customer Name St…" at bounding box center [430, 317] width 728 height 51
click at [337, 236] on div "1 Items per page 10 25 50 100" at bounding box center [522, 247] width 541 height 26
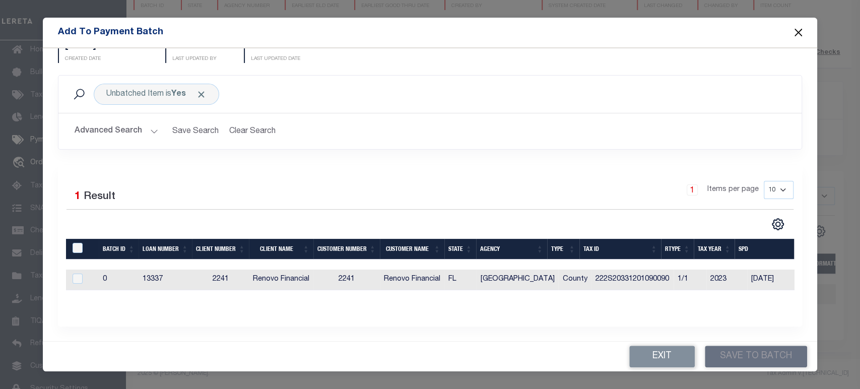
click at [665, 354] on button "Exit" at bounding box center [663, 357] width 66 height 22
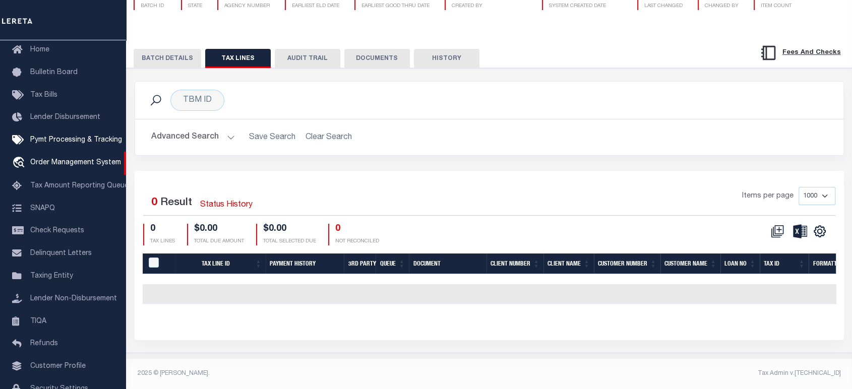
click at [588, 161] on div "TBM ID Search Advanced Search Save Search Clear Search Equals Equals Is Not Equ…" at bounding box center [489, 126] width 724 height 90
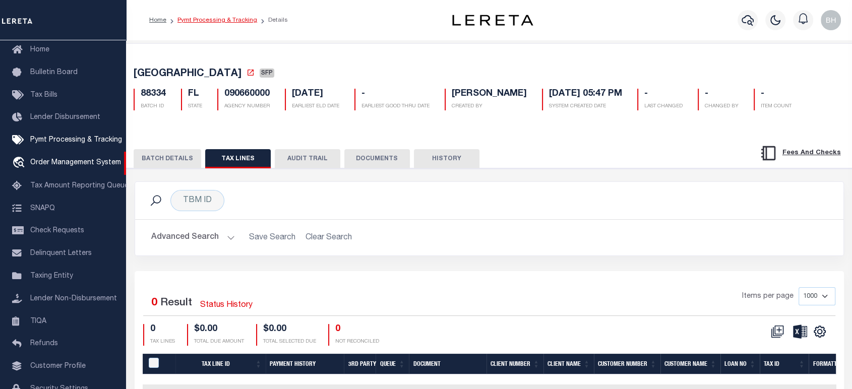
click at [203, 19] on link "Pymt Processing & Tracking" at bounding box center [217, 20] width 80 height 6
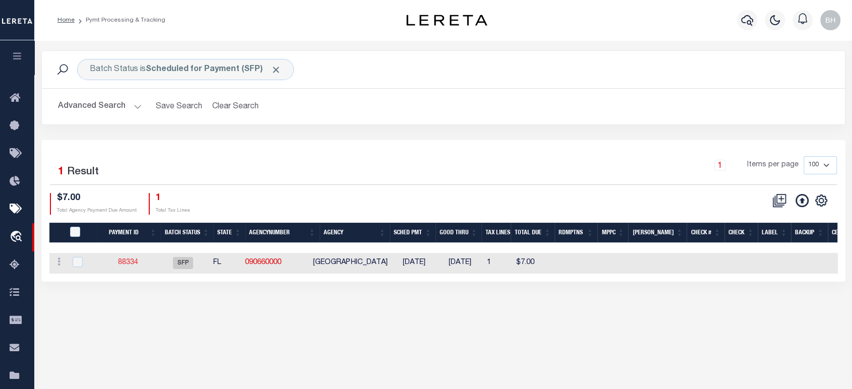
click at [133, 262] on link "88334" at bounding box center [128, 262] width 20 height 7
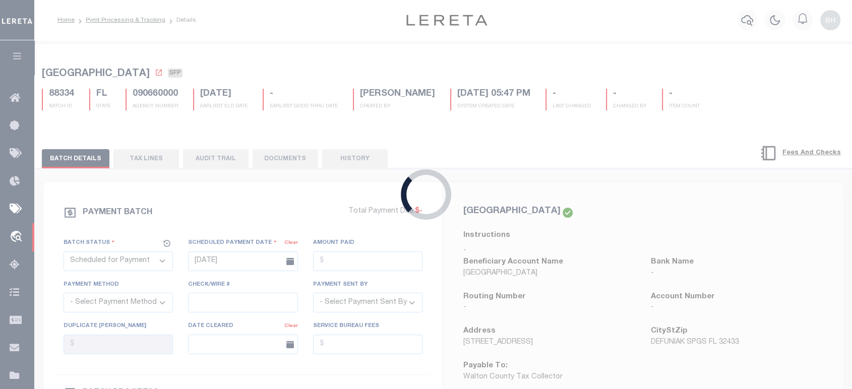
select select
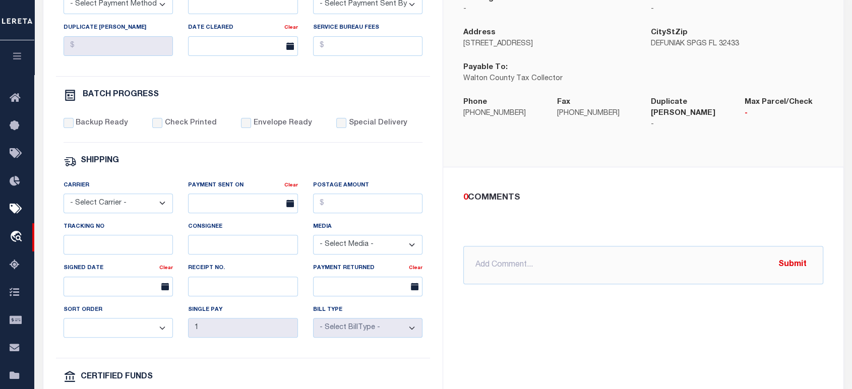
scroll to position [130, 0]
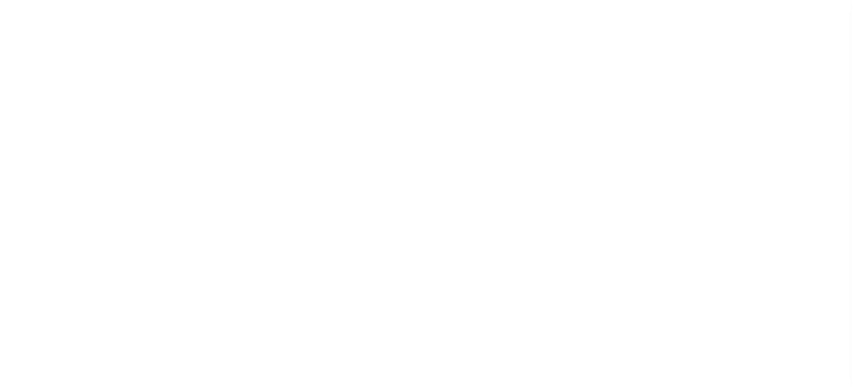
scroll to position [102, 0]
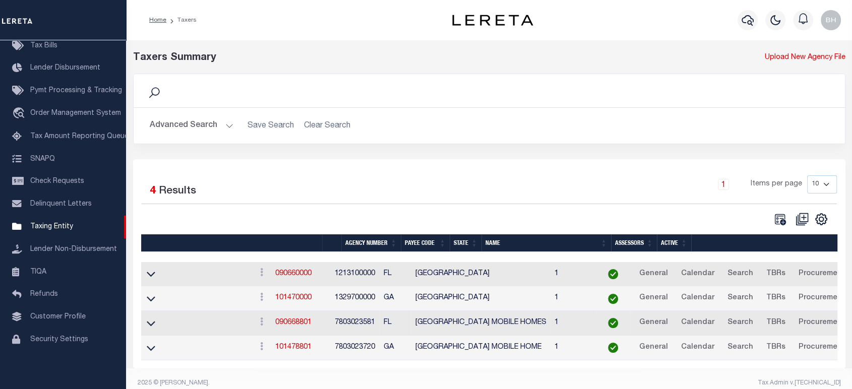
click at [373, 274] on td "1213100000" at bounding box center [355, 274] width 49 height 25
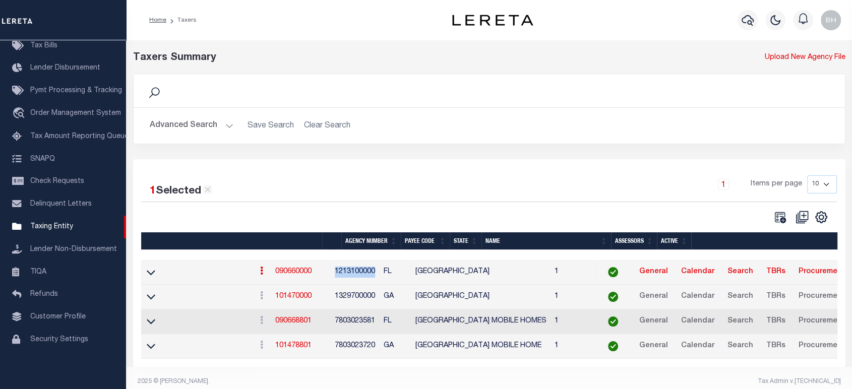
drag, startPoint x: 373, startPoint y: 274, endPoint x: 398, endPoint y: 329, distance: 60.9
click at [373, 274] on td "1213100000" at bounding box center [355, 272] width 49 height 25
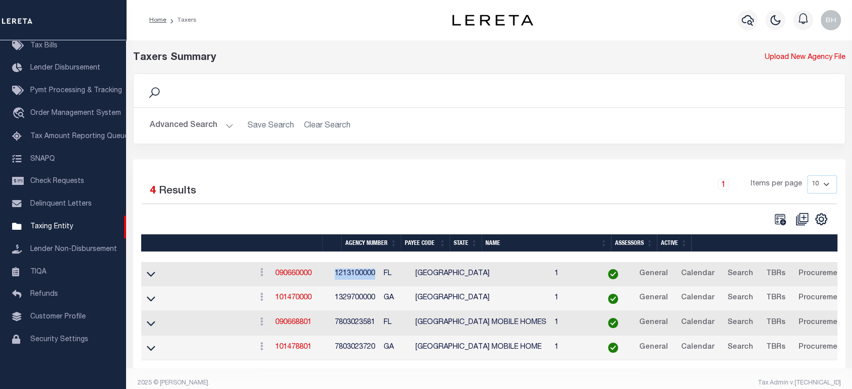
copy td "1213100000"
drag, startPoint x: 302, startPoint y: 272, endPoint x: 345, endPoint y: 273, distance: 42.9
click at [345, 273] on tr "View Clone agency 090660000 1213100000 FL WALTON COUNTY 1 General Calendar Sear…" at bounding box center [613, 274] width 944 height 25
copy tr "View Clone agency 090660000"
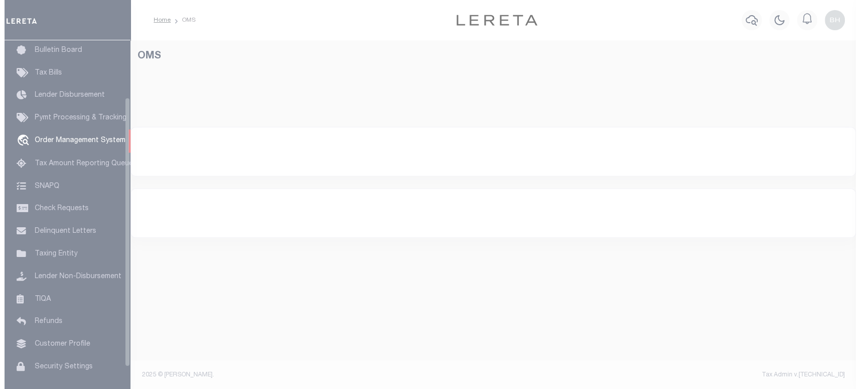
scroll to position [74, 0]
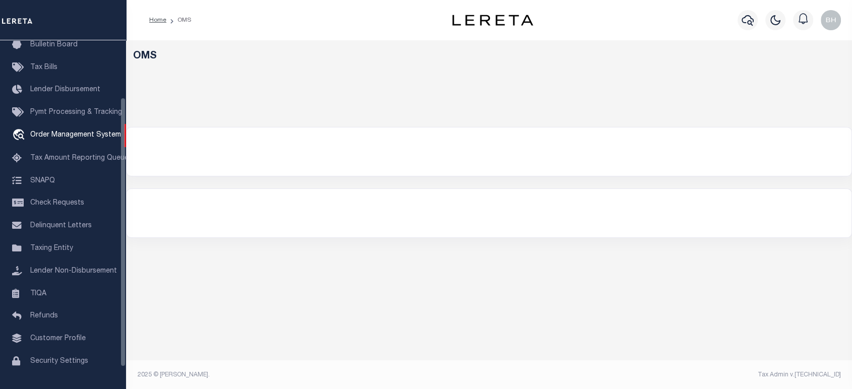
select select
select select "200"
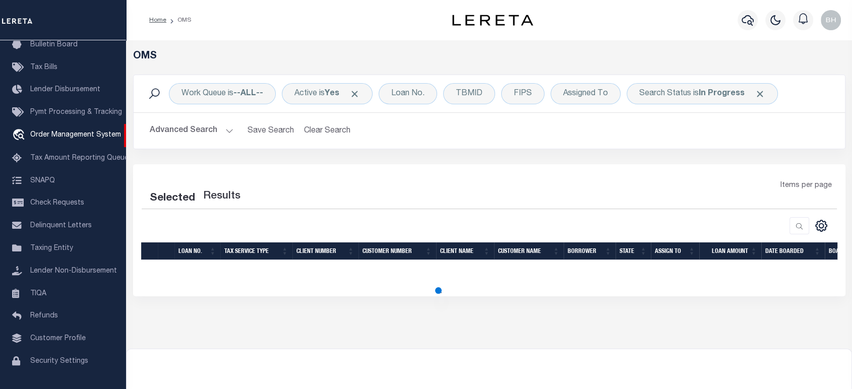
click at [183, 126] on button "Advanced Search" at bounding box center [192, 131] width 84 height 20
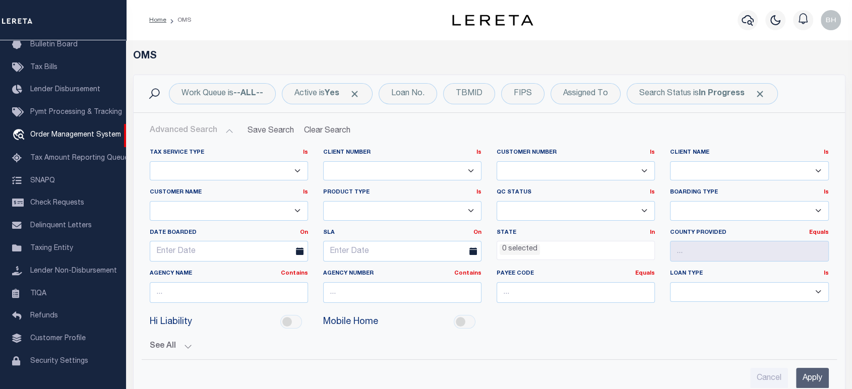
select select "200"
click at [475, 94] on div "TBMID" at bounding box center [469, 93] width 52 height 21
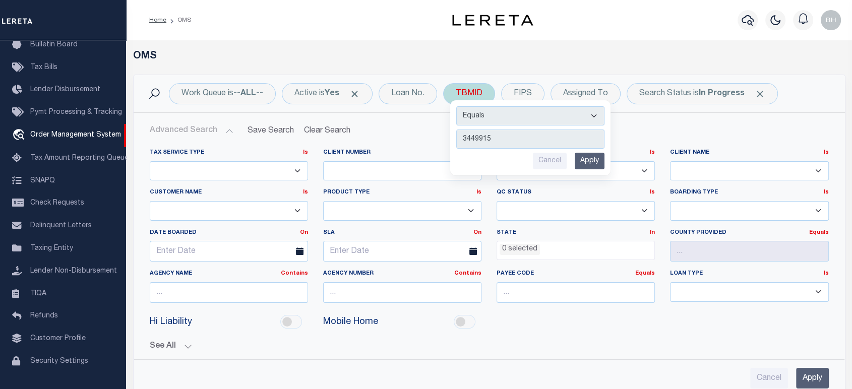
type input "3449915"
click at [585, 158] on input "Apply" at bounding box center [590, 161] width 30 height 17
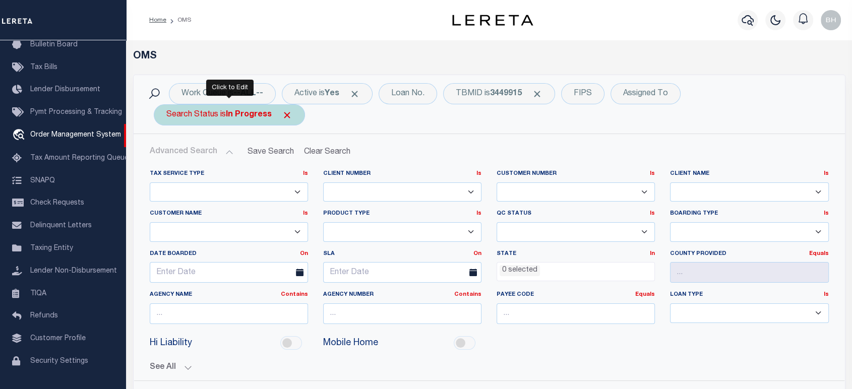
drag, startPoint x: 294, startPoint y: 114, endPoint x: 289, endPoint y: 120, distance: 7.9
click at [292, 114] on div "Search Status is In Progress" at bounding box center [229, 114] width 151 height 21
select select "IP"
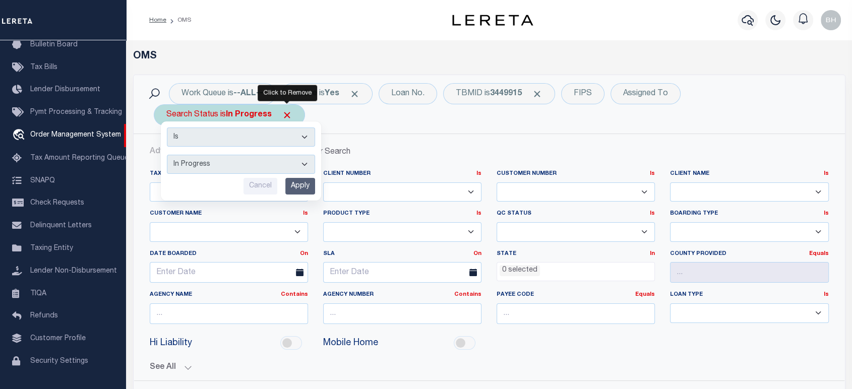
click at [286, 119] on span "Click to Remove" at bounding box center [287, 115] width 11 height 11
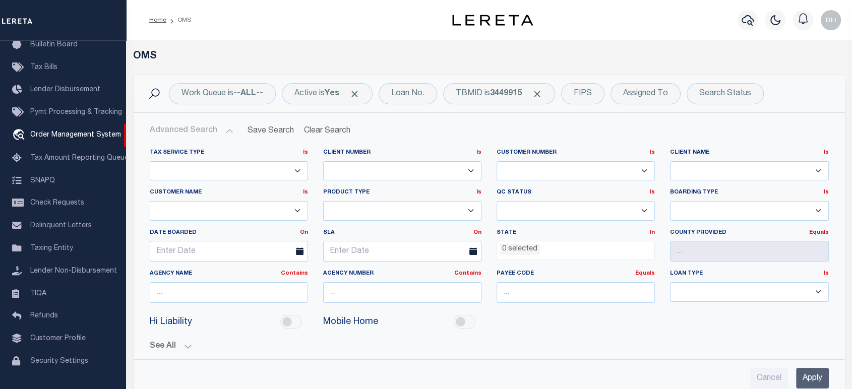
click at [812, 378] on input "Apply" at bounding box center [812, 378] width 33 height 21
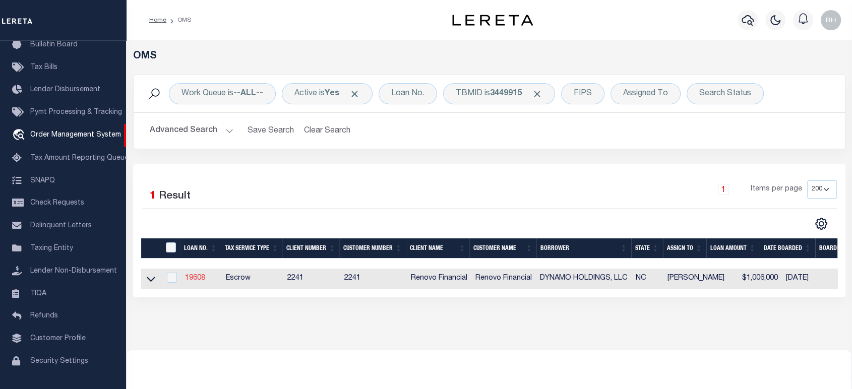
click at [194, 280] on link "19608" at bounding box center [195, 278] width 20 height 7
type input "19608"
type input "DYNAMO HOLDINGS, LLC"
select select
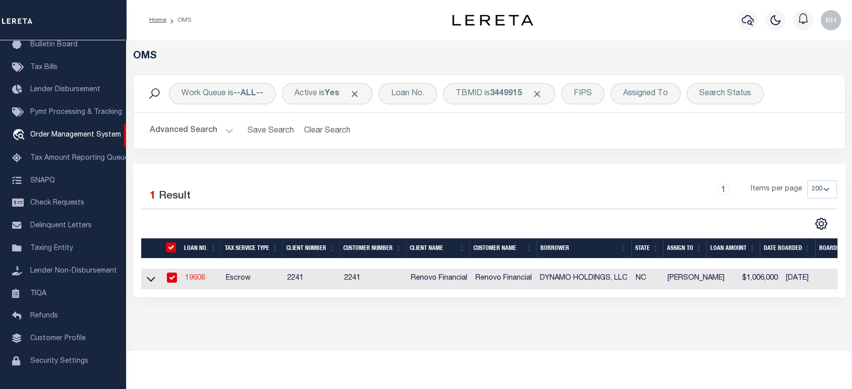
type input "[STREET_ADDRESS]"
type input "Lincolnton NC 28092"
select select "400"
select select "Escrow"
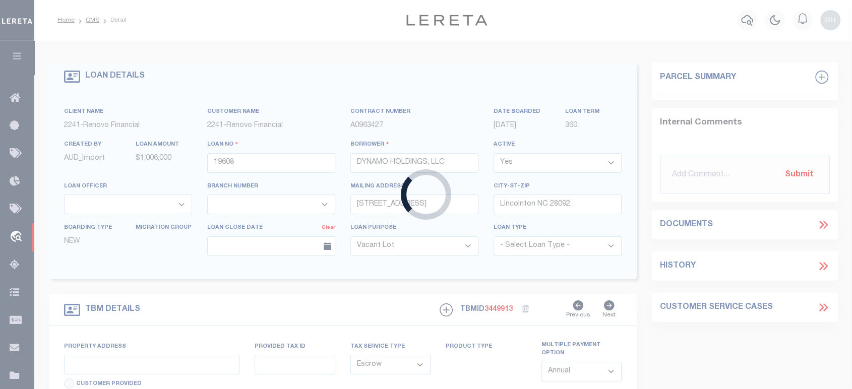
type input "[STREET_ADDRESS]"
select select
type input "[GEOGRAPHIC_DATA]"
type input "a0kUS00000Bi2Xd"
type input "NC"
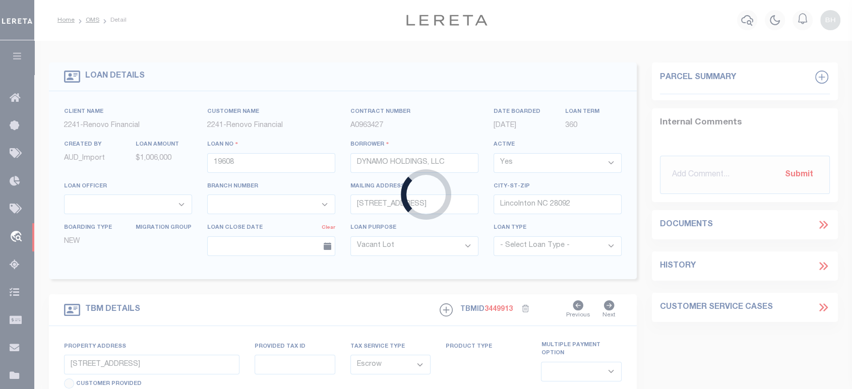
select select
type textarea "LEGAL REQUIRED"
select select "14701"
select select "25066"
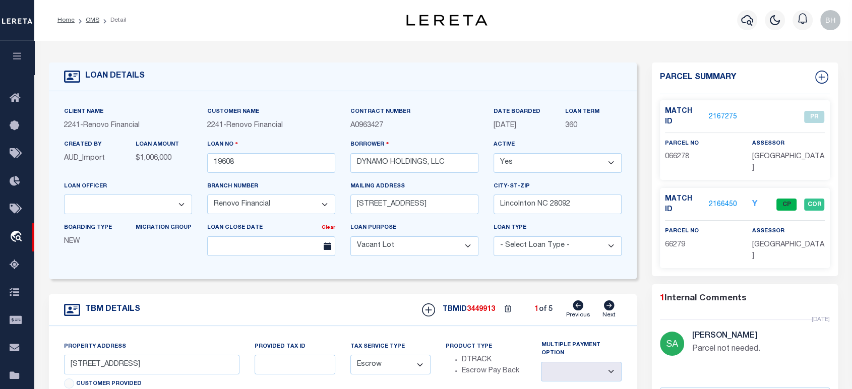
click at [718, 112] on link "2167275" at bounding box center [723, 117] width 28 height 11
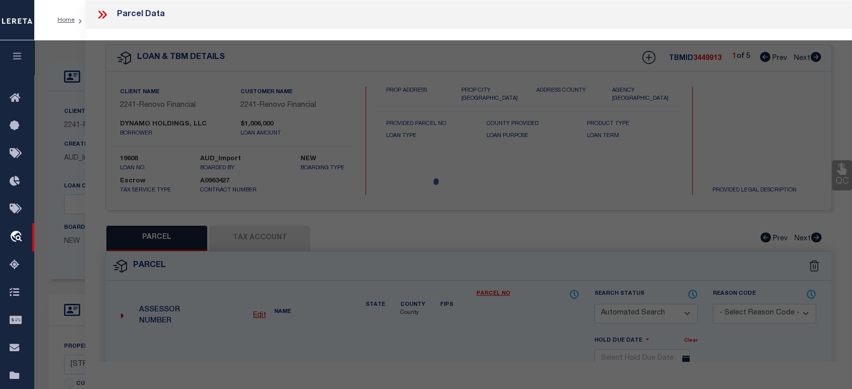
checkbox input "false"
select select "PR"
select select "099"
select select "ATL"
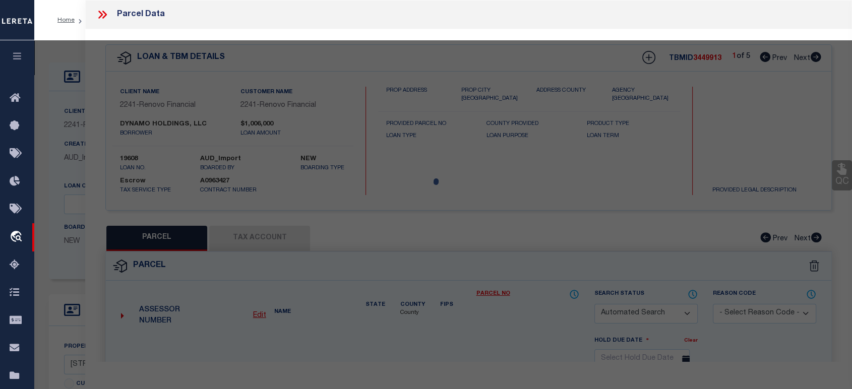
select select "ADD"
type textarea "Parcel not needed."
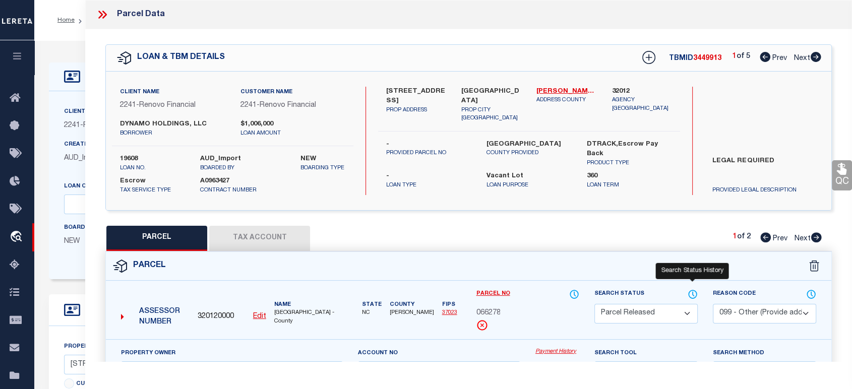
click at [694, 294] on icon at bounding box center [693, 294] width 10 height 11
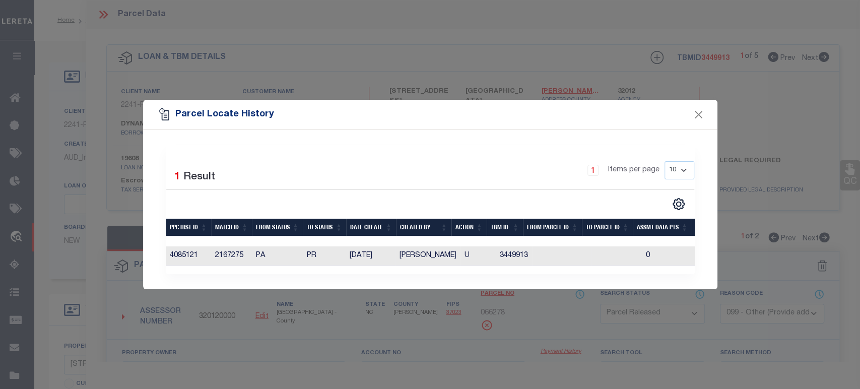
click at [277, 252] on td "PA" at bounding box center [277, 256] width 51 height 20
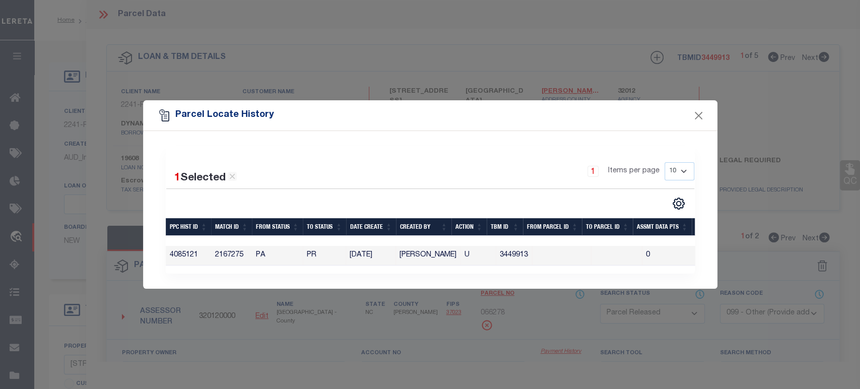
click at [305, 254] on td "PR" at bounding box center [324, 256] width 43 height 20
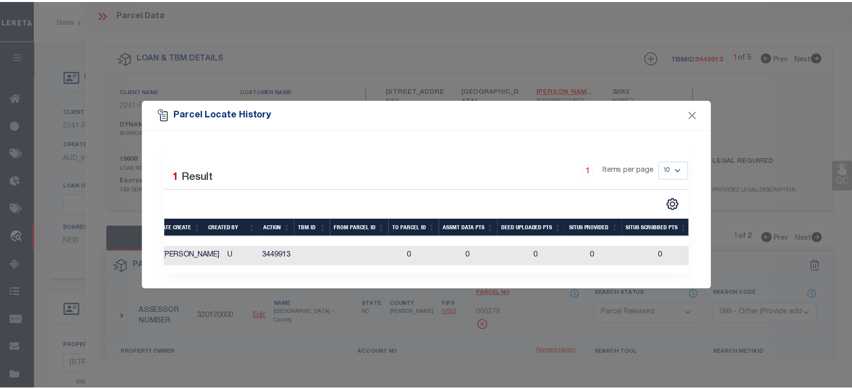
scroll to position [0, 235]
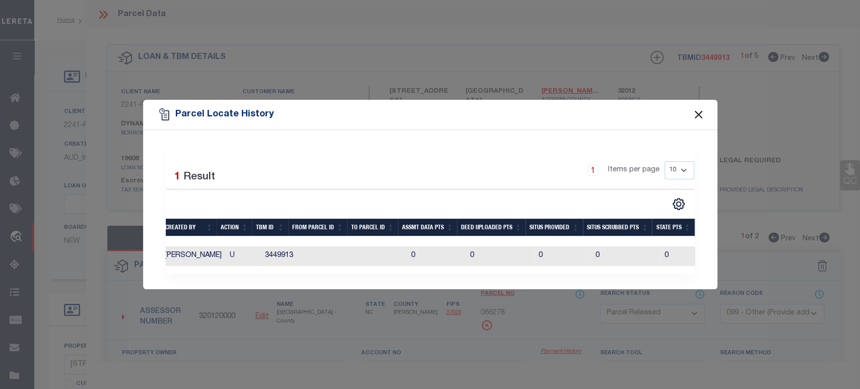
click at [697, 112] on button "Close" at bounding box center [698, 114] width 13 height 13
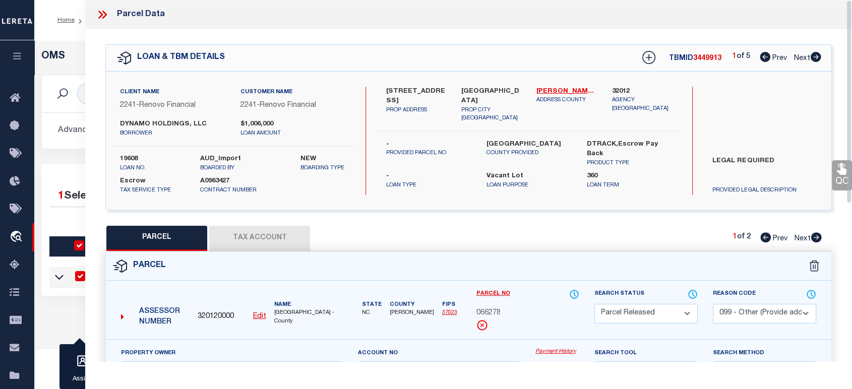
click at [97, 18] on icon at bounding box center [102, 14] width 13 height 13
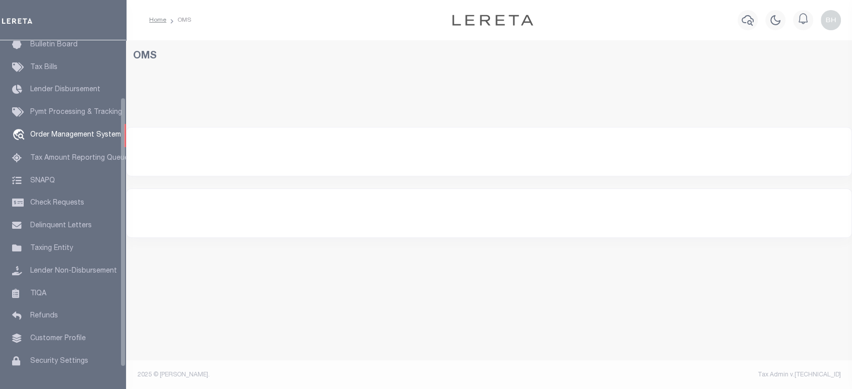
scroll to position [74, 0]
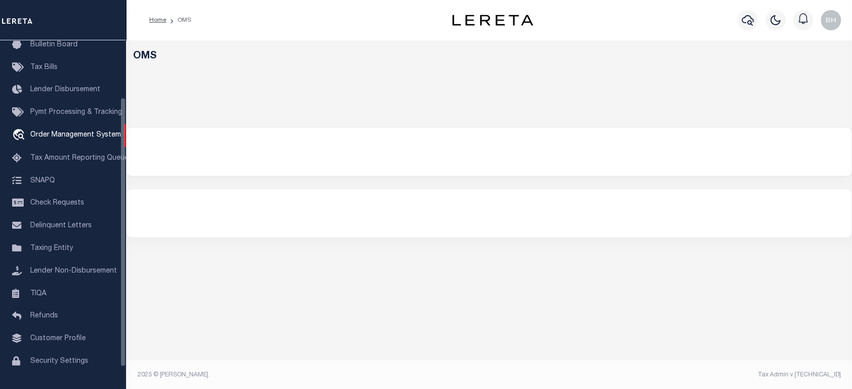
select select "200"
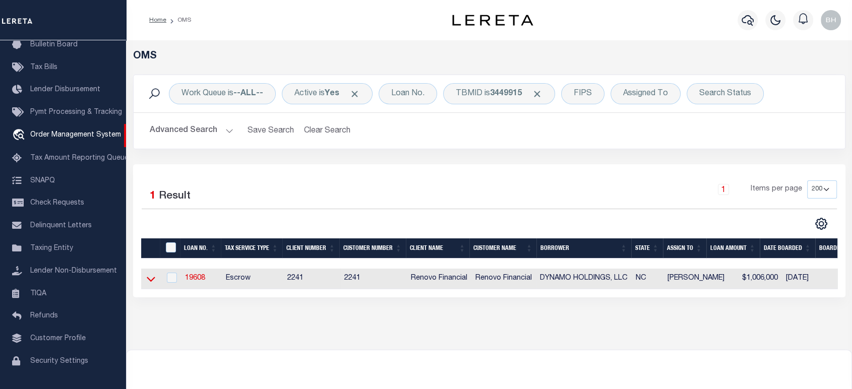
click at [152, 279] on icon at bounding box center [151, 279] width 9 height 11
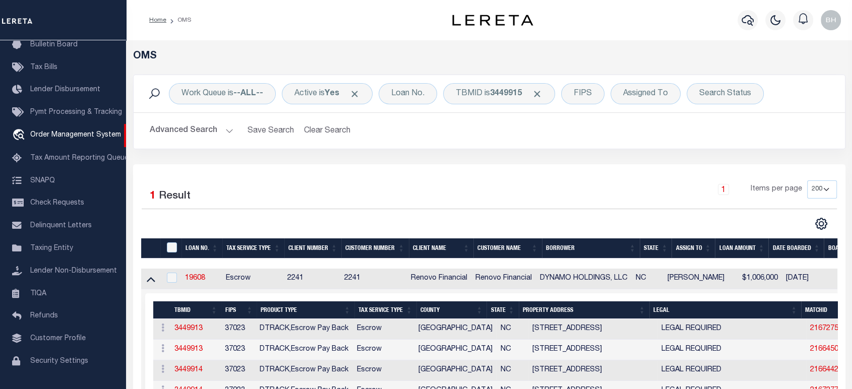
scroll to position [112, 0]
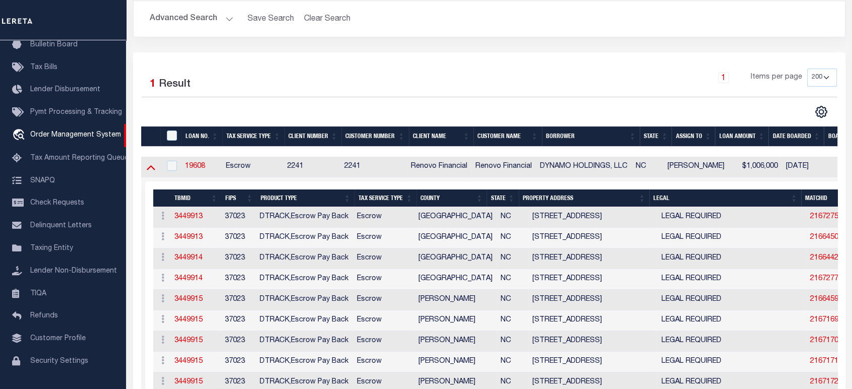
click at [151, 169] on icon at bounding box center [151, 167] width 9 height 11
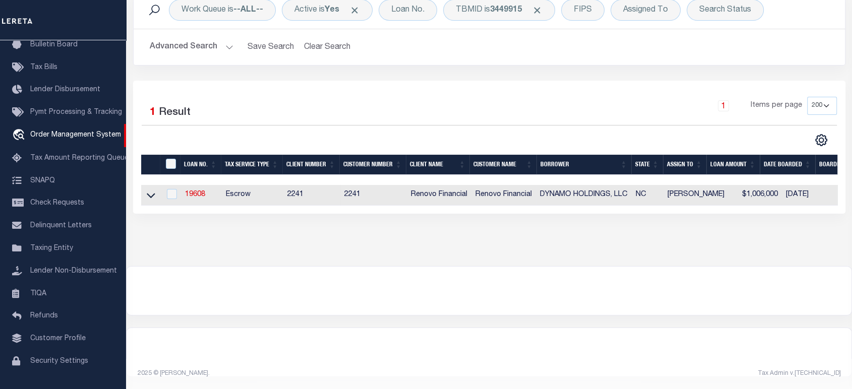
scroll to position [90, 0]
click at [194, 191] on link "19608" at bounding box center [195, 194] width 20 height 7
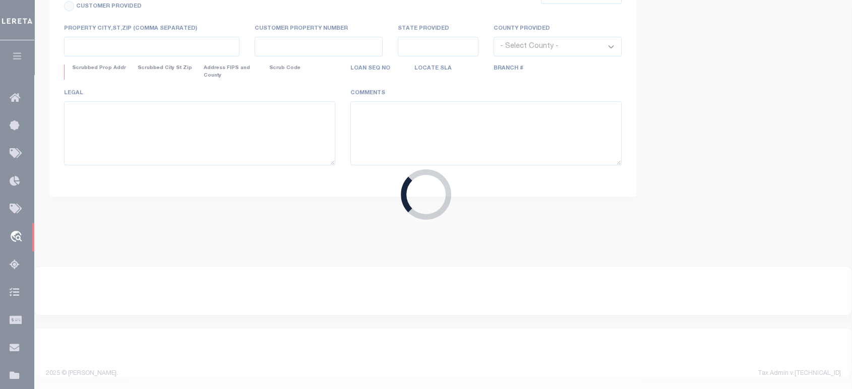
type input "19608"
type input "DYNAMO HOLDINGS, LLC"
select select
type input "[STREET_ADDRESS]"
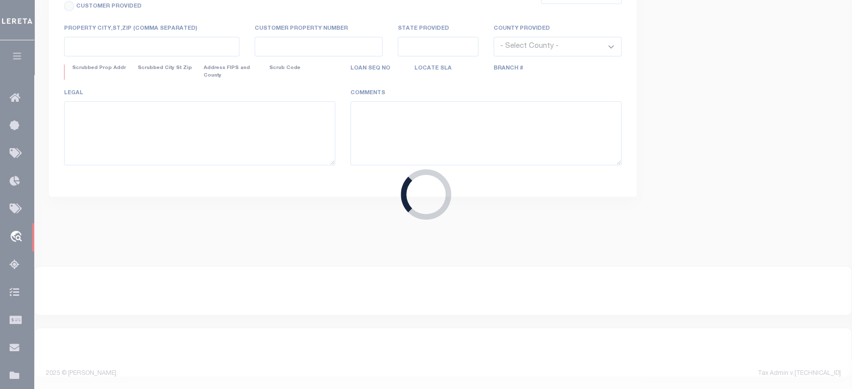
type input "Lincolnton NC 28092"
select select "400"
select select "Escrow"
type input "[STREET_ADDRESS]"
select select
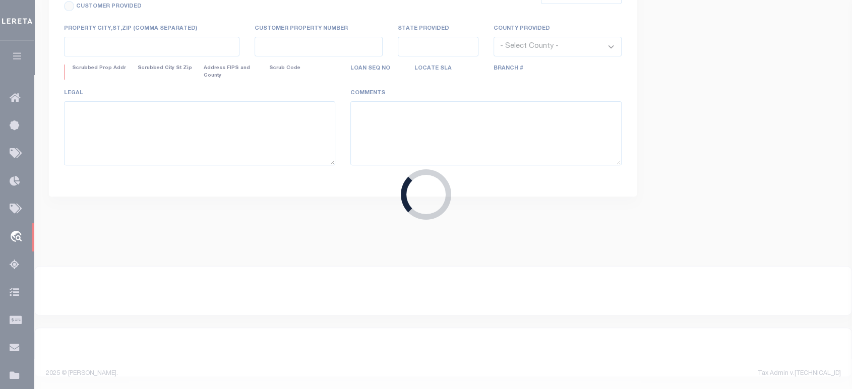
type input "[GEOGRAPHIC_DATA]"
type input "a0kUS00000Bi2Xd"
type input "NC"
select select
type textarea "LEGAL REQUIRED"
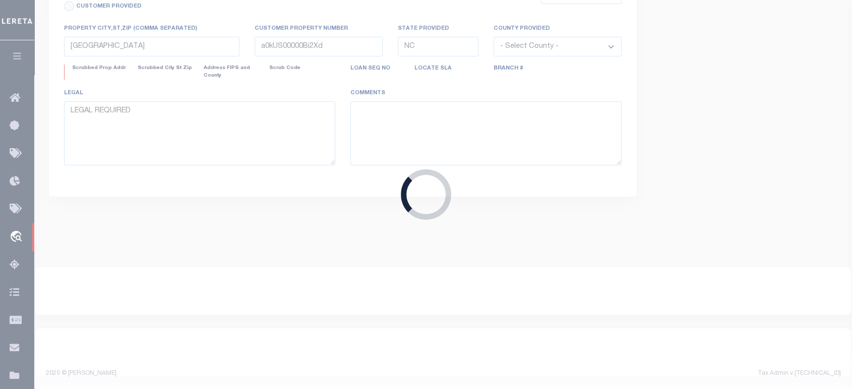
select select "14701"
select select "25066"
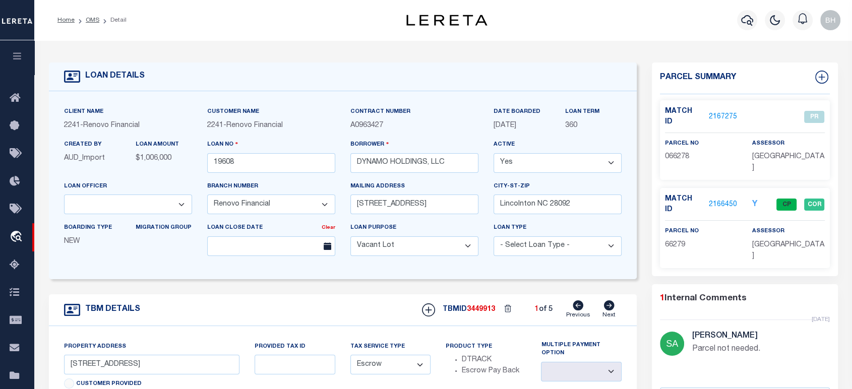
scroll to position [112, 0]
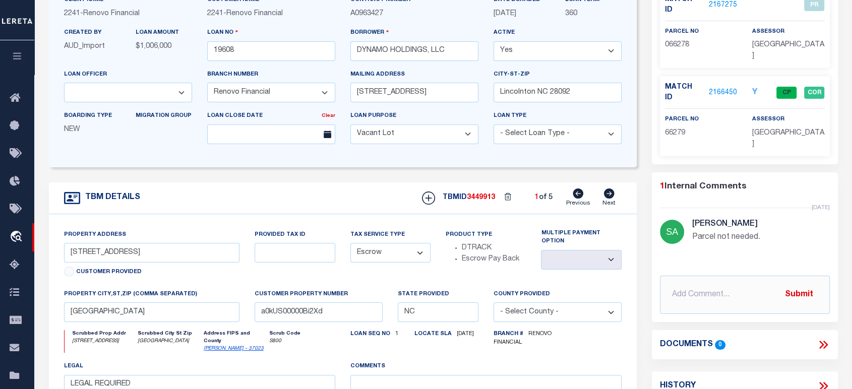
click at [607, 193] on icon at bounding box center [609, 194] width 11 height 10
type input "[STREET_ADDRESS]"
select select
type input "a0kUS00000BhxMg"
select select
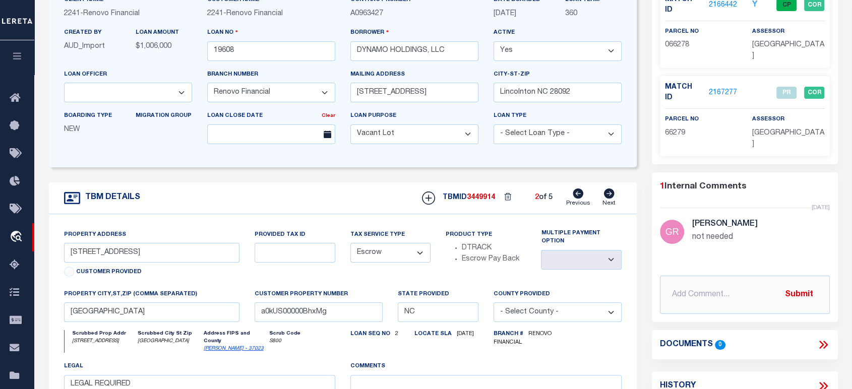
click at [607, 193] on icon at bounding box center [609, 194] width 11 height 10
type input "[STREET_ADDRESS]"
select select
type input "a0kUS00000Bi2RB"
select select
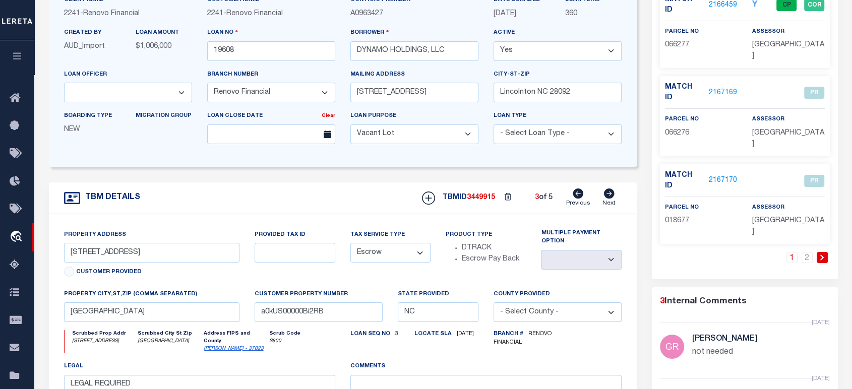
scroll to position [0, 0]
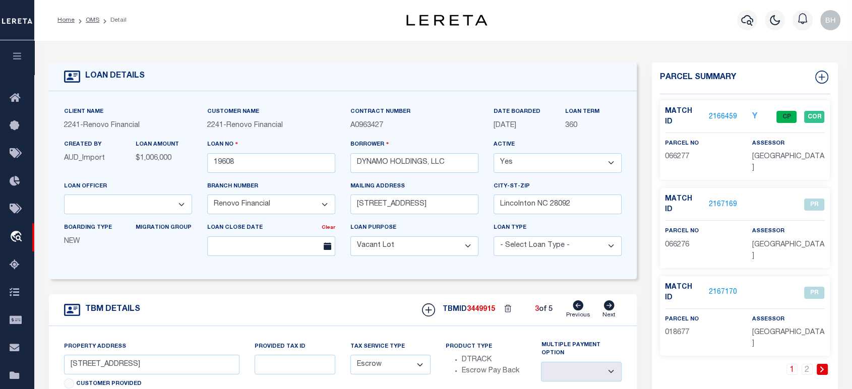
click at [731, 200] on link "2167169" at bounding box center [723, 205] width 28 height 11
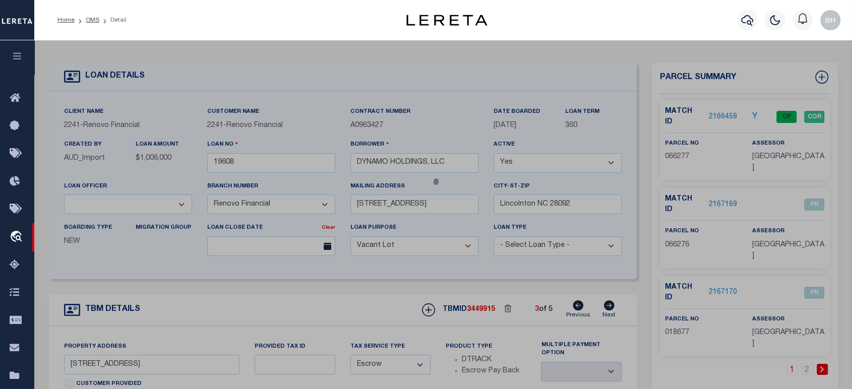
checkbox input "false"
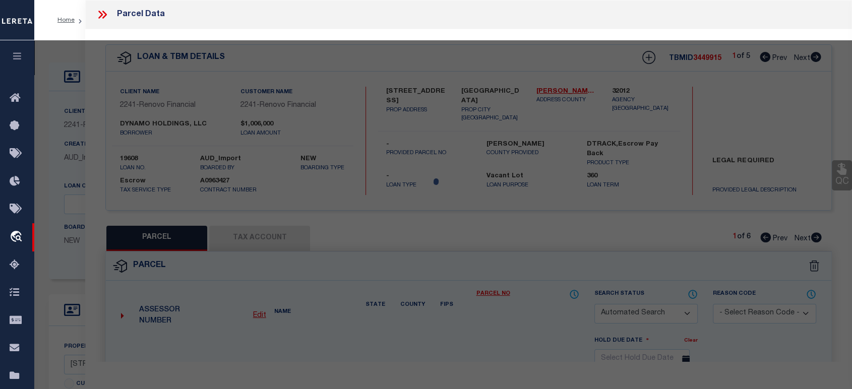
select select "PR"
type input "CAROLINA ELITE BUILDERS LLC"
select select "ATL"
select select "ADD"
type input "[STREET_ADDRESS]"
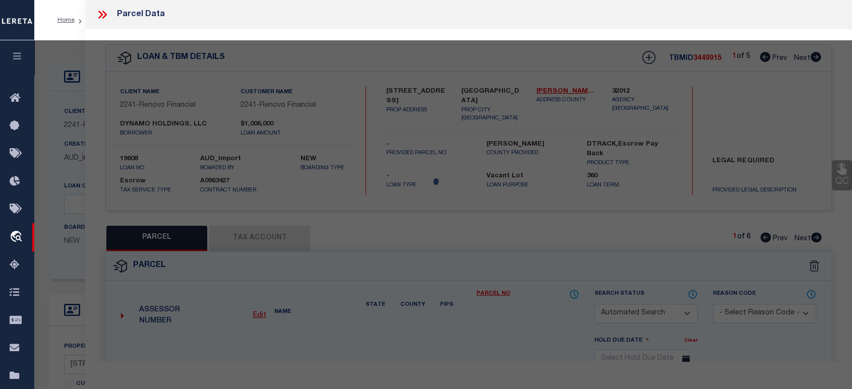
type input "[GEOGRAPHIC_DATA]"
type textarea "DIST:102 CITY/MUNI/TWP:ICARD"
type textarea "not needed"
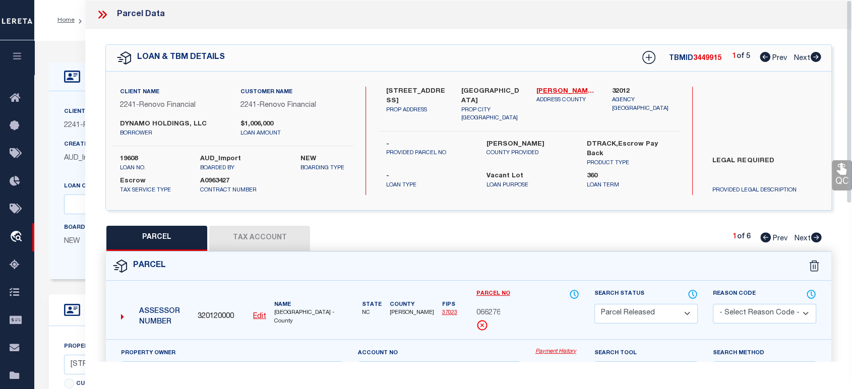
scroll to position [168, 0]
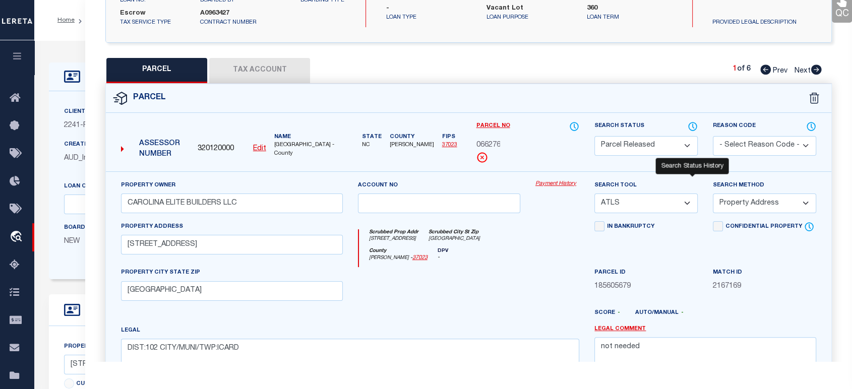
click at [693, 125] on icon at bounding box center [693, 126] width 1 height 4
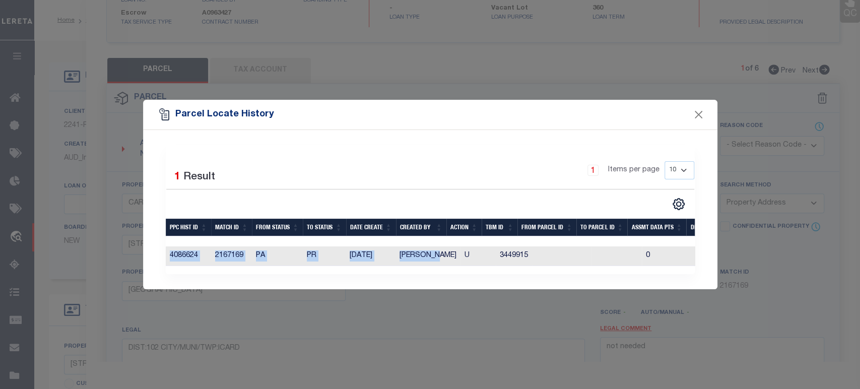
drag, startPoint x: 461, startPoint y: 266, endPoint x: 679, endPoint y: 182, distance: 234.4
click at [625, 265] on div "PPC Hist Id Match Id From Status To Status Date Create Created By Action TBM ID…" at bounding box center [430, 256] width 529 height 20
click at [692, 111] on div "Parcel Locate History" at bounding box center [430, 115] width 575 height 30
click at [697, 112] on button "Close" at bounding box center [698, 114] width 13 height 13
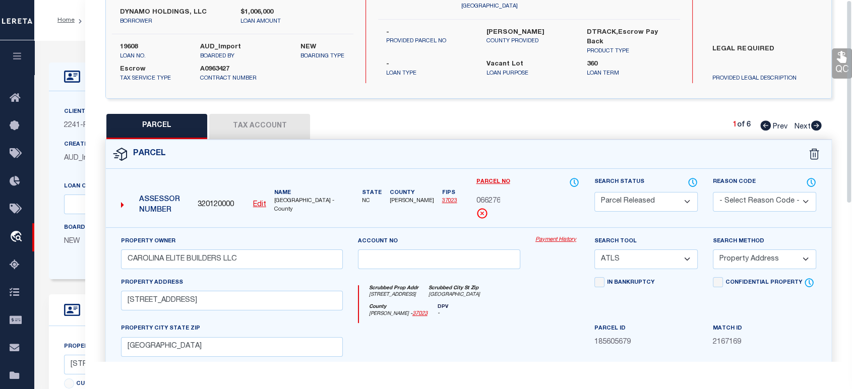
scroll to position [0, 0]
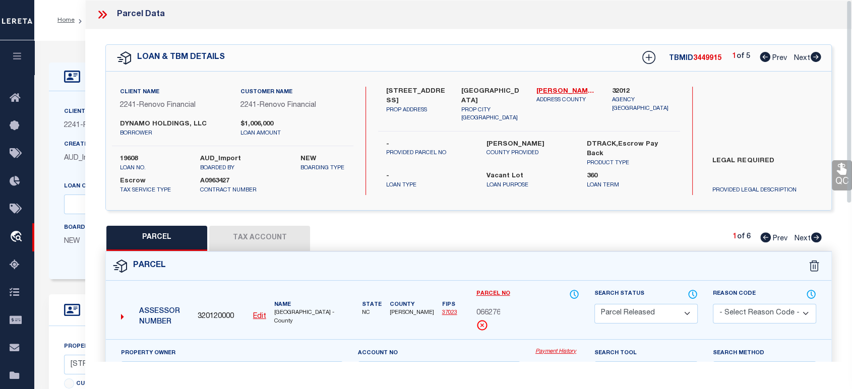
click at [104, 16] on icon at bounding box center [104, 15] width 5 height 8
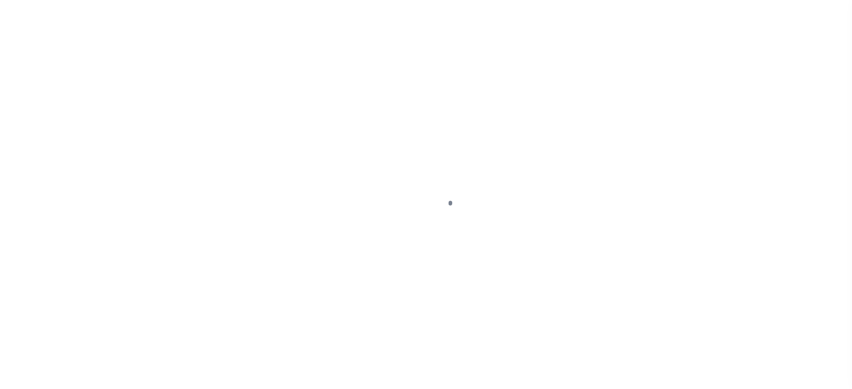
select select "14701"
select select "25066"
select select "400"
select select "Escrow"
type input "3600 Main Avenue Drive Northwest"
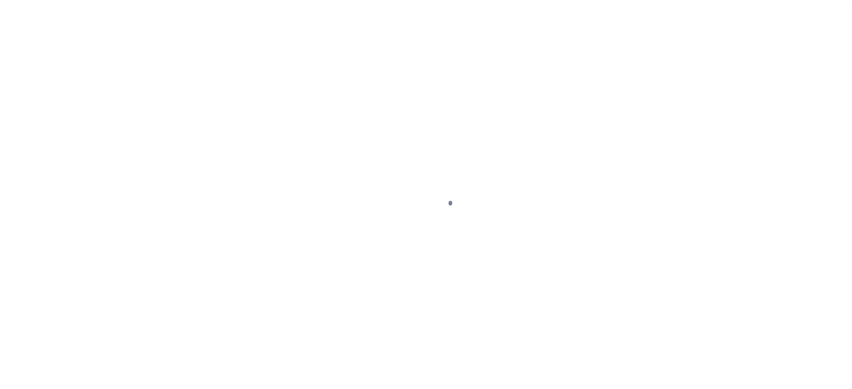
select select
type input "Hickory, NC 28601"
type input "a0kUS00000Bi2Xd"
type input "NC"
select select
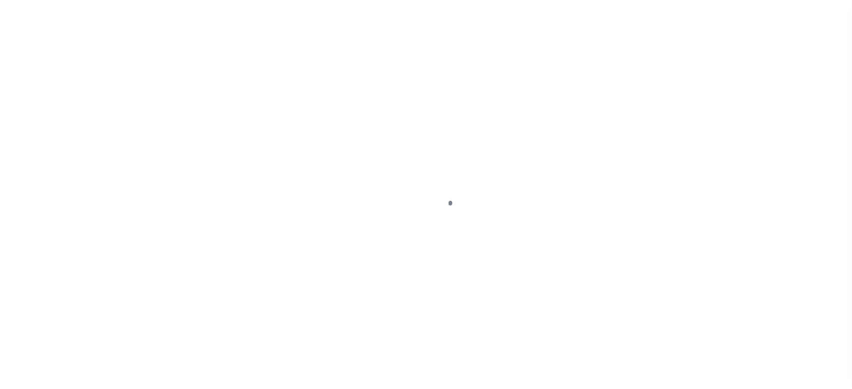
type textarea "LEGAL REQUIRED"
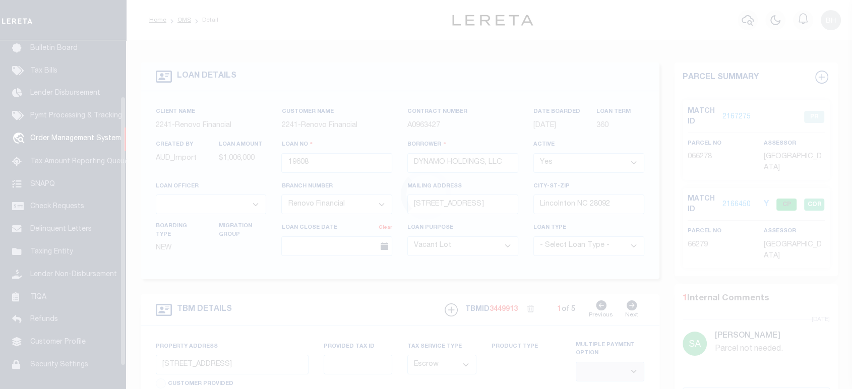
scroll to position [74, 0]
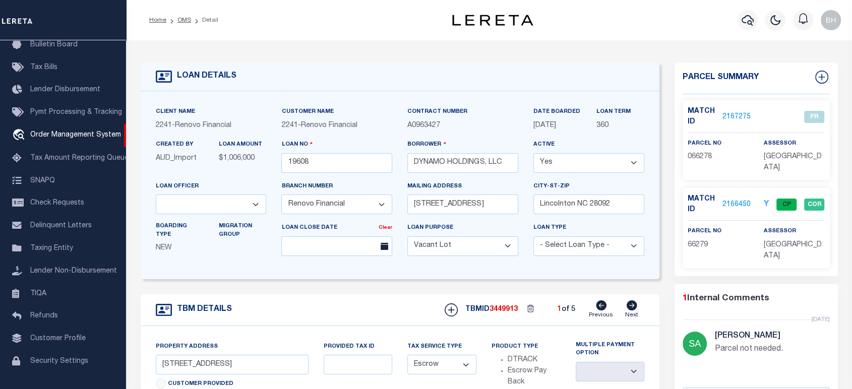
click at [628, 307] on icon at bounding box center [632, 305] width 11 height 10
type input "3642 Main Avenue Drive Northwest"
select select
type input "a0kUS00000BhxMg"
select select
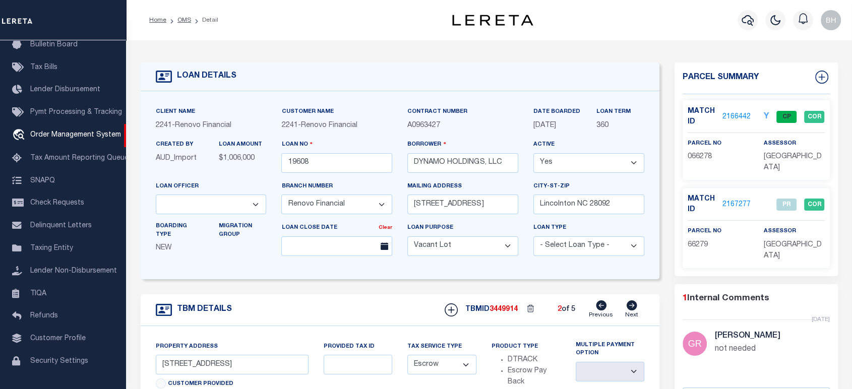
click at [629, 307] on icon at bounding box center [632, 305] width 11 height 10
type input "51 36th Street Northwest"
select select
type input "a0kUS00000Bi2RB"
select select
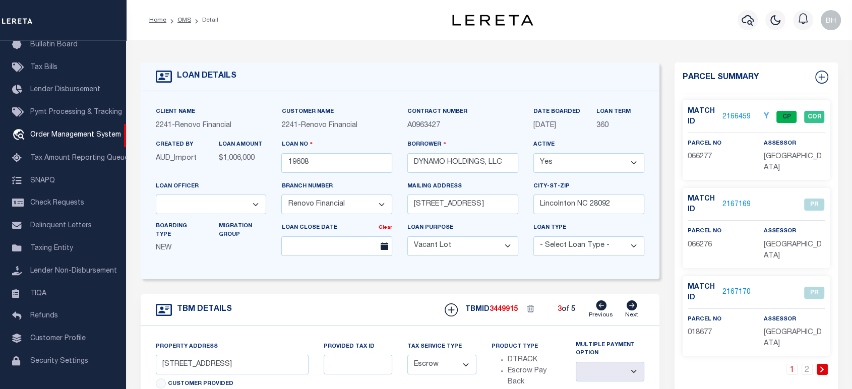
click at [629, 307] on icon at bounding box center [632, 305] width 11 height 10
type input "63 36th Street Northwest"
select select
type input "a0kUS00000Bi2Cf"
select select
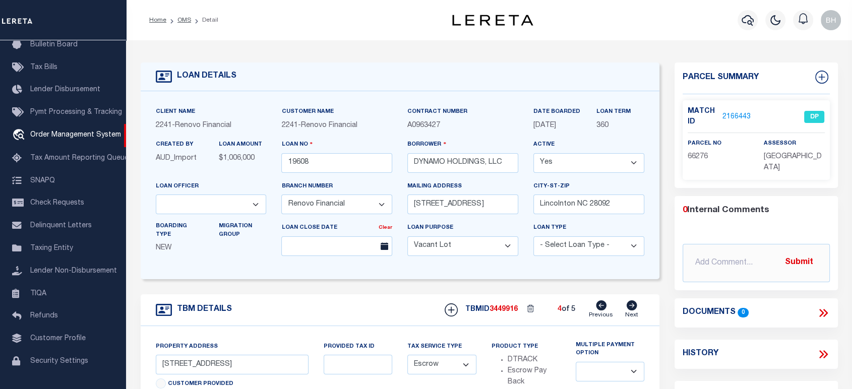
click at [629, 307] on icon at bounding box center [632, 305] width 11 height 10
type input "79 36th Street Northwest"
select select
type input "a0kUS00000Bi1QH"
select select
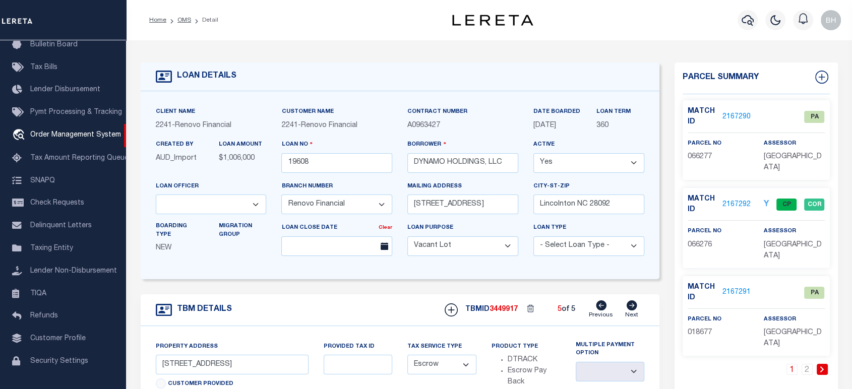
click at [629, 307] on icon at bounding box center [632, 305] width 11 height 10
click at [601, 308] on icon at bounding box center [601, 305] width 11 height 10
type input "63 36th Street Northwest"
select select
type input "a0kUS00000Bi2Cf"
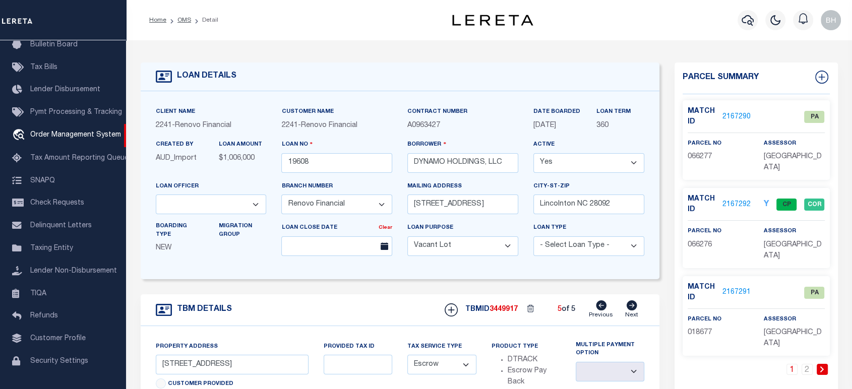
select select
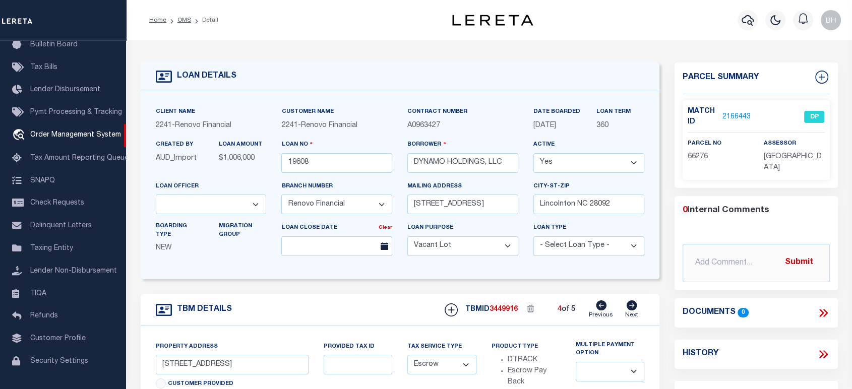
click at [601, 308] on icon at bounding box center [601, 305] width 11 height 10
type input "51 36th Street Northwest"
select select
type input "a0kUS00000Bi2RB"
select select
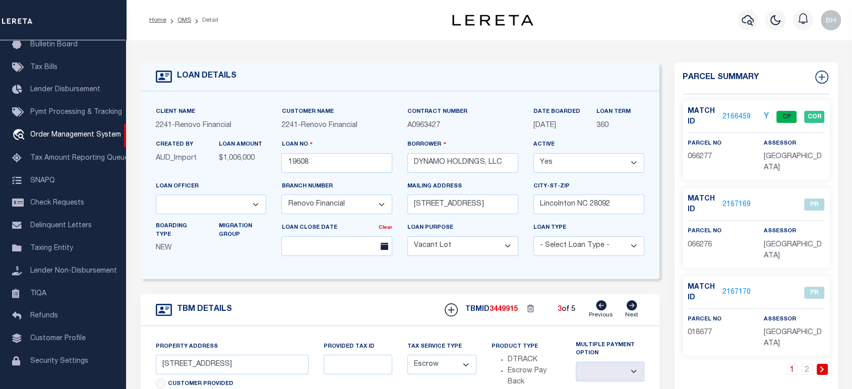
scroll to position [224, 0]
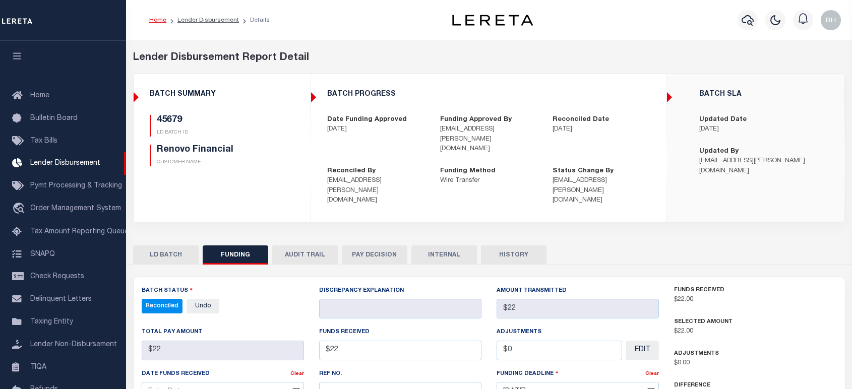
select select "100"
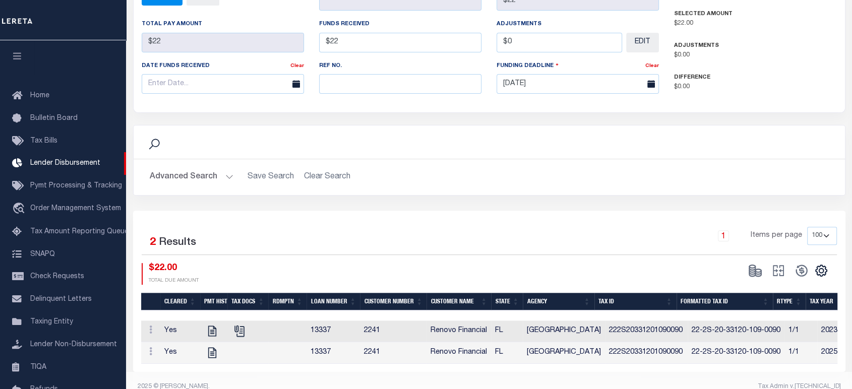
scroll to position [18, 0]
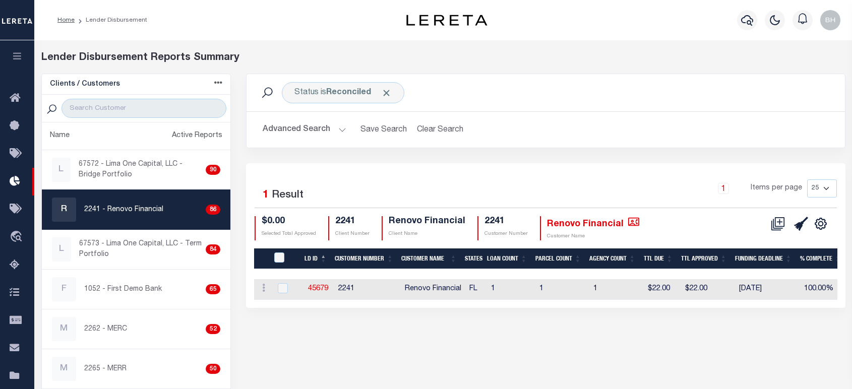
scroll to position [159, 0]
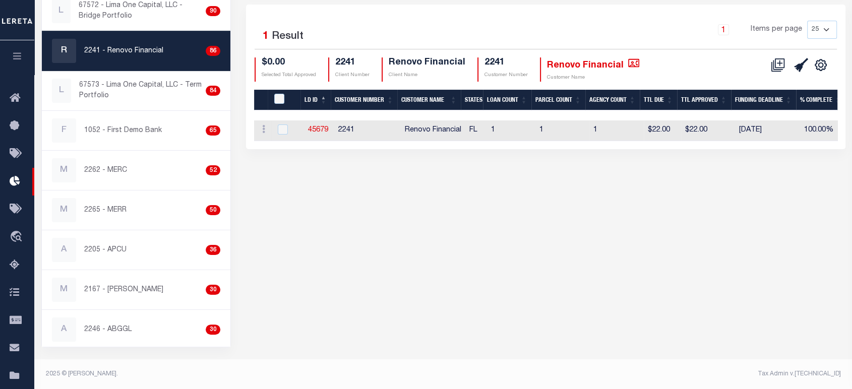
click at [467, 253] on div "Status is Reconciled Search Advanced Search Save Search Clear Search LDBatchesG…" at bounding box center [545, 131] width 614 height 432
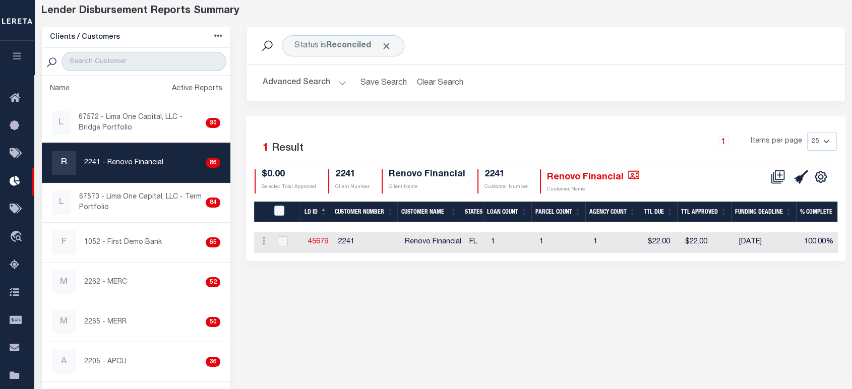
scroll to position [0, 391]
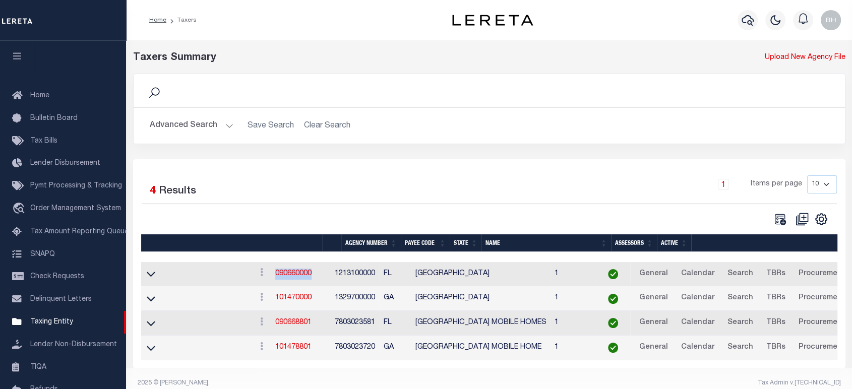
drag, startPoint x: 327, startPoint y: 175, endPoint x: 332, endPoint y: 171, distance: 6.2
click at [327, 175] on div "1 Items per page 10 25 50 100" at bounding box center [578, 188] width 518 height 26
